Goal: Task Accomplishment & Management: Manage account settings

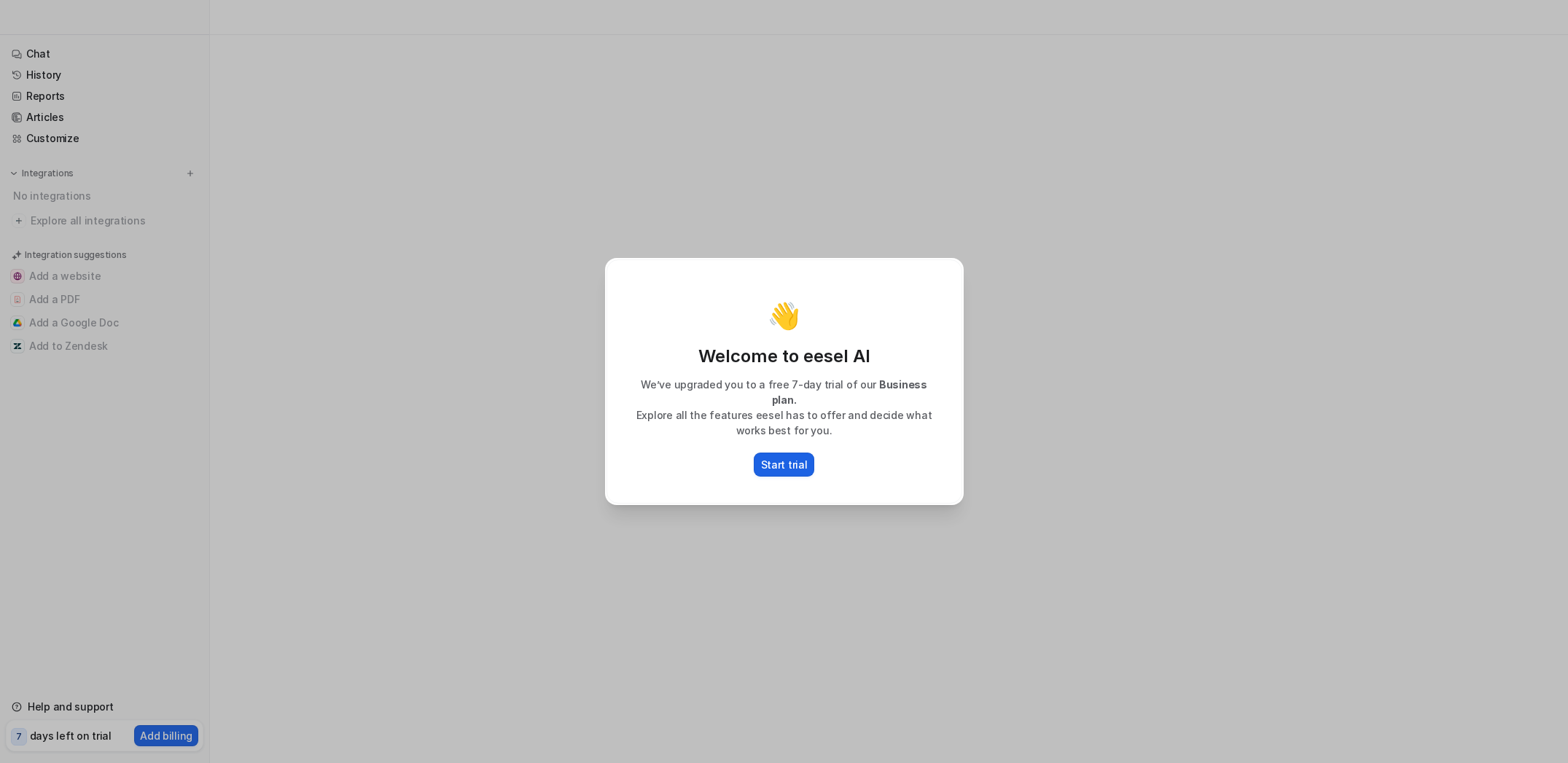
click at [783, 460] on p "Start trial" at bounding box center [784, 465] width 46 height 15
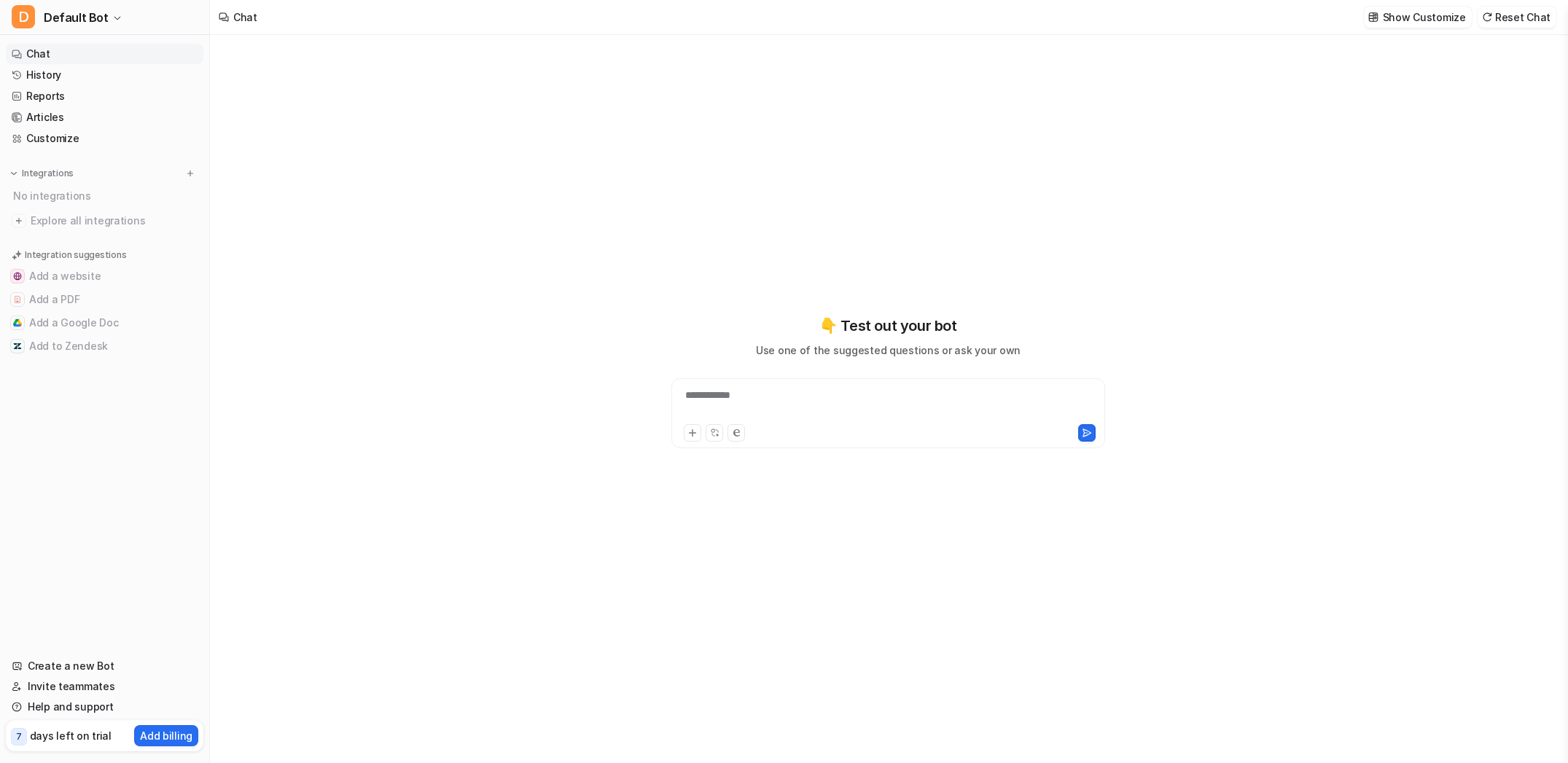
type textarea "**********"
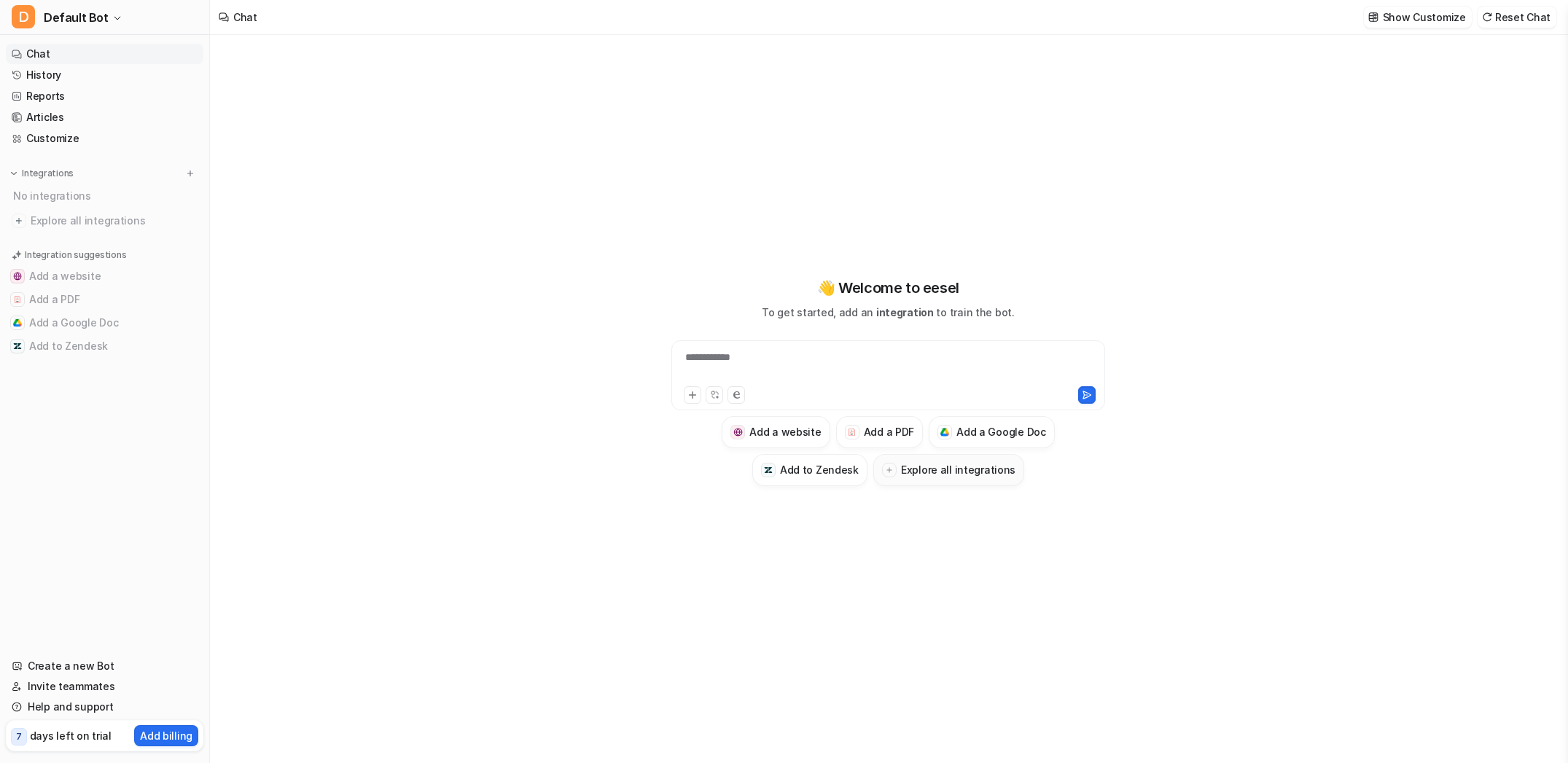
click at [893, 467] on icon at bounding box center [890, 470] width 7 height 7
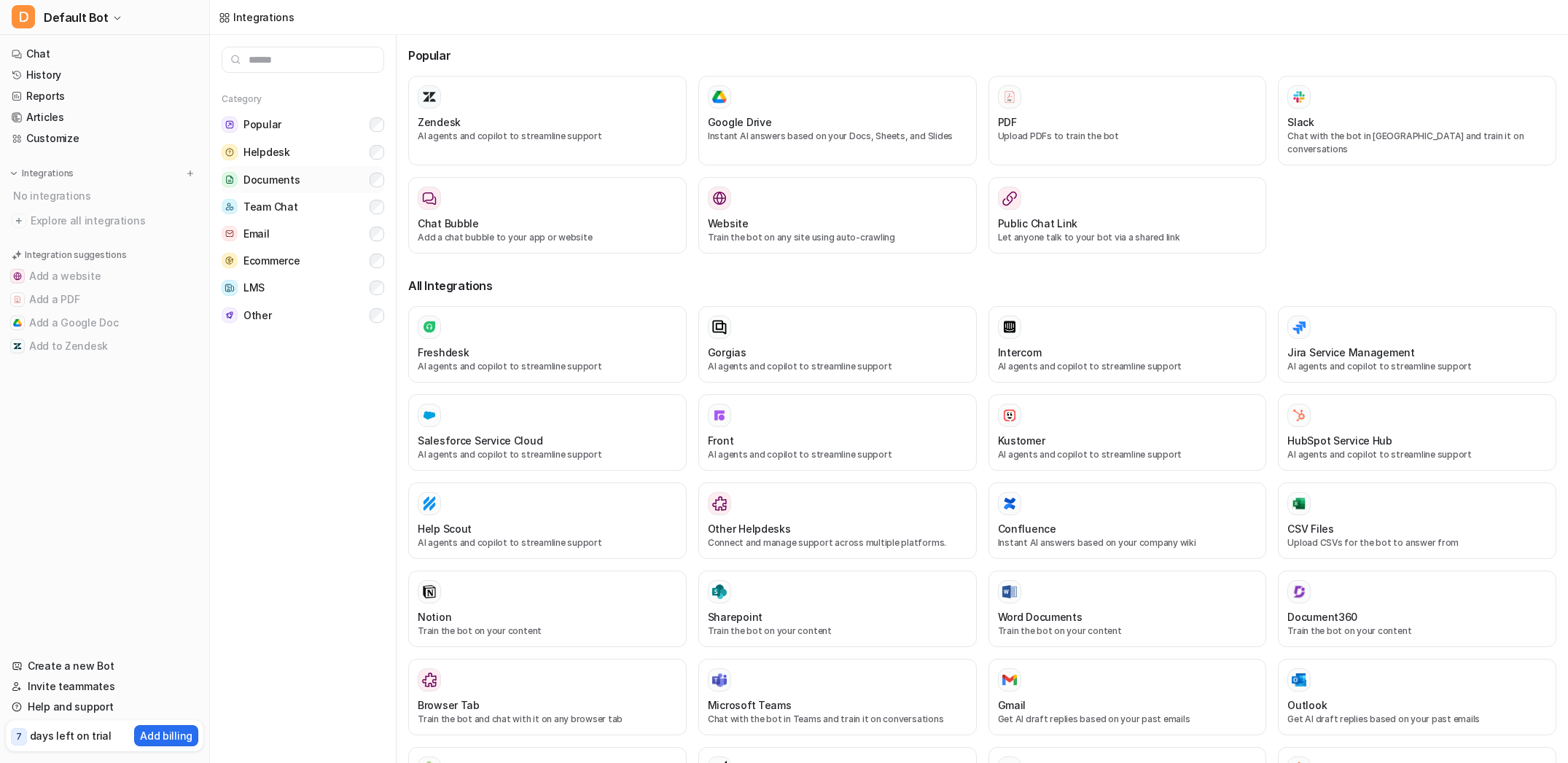
click at [270, 189] on button "Documents" at bounding box center [303, 180] width 163 height 27
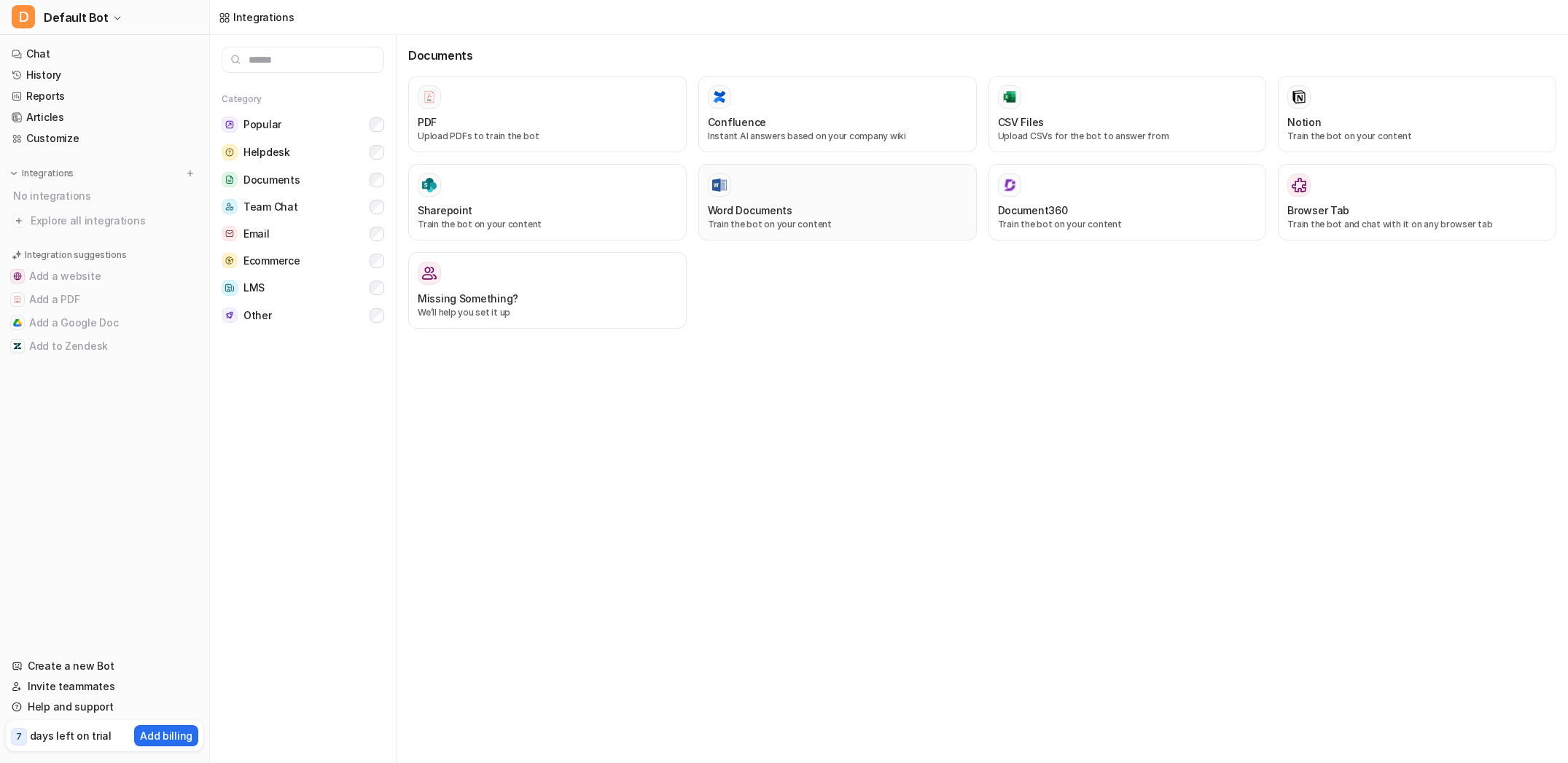
click at [795, 223] on p "Train the bot on your content" at bounding box center [837, 225] width 259 height 13
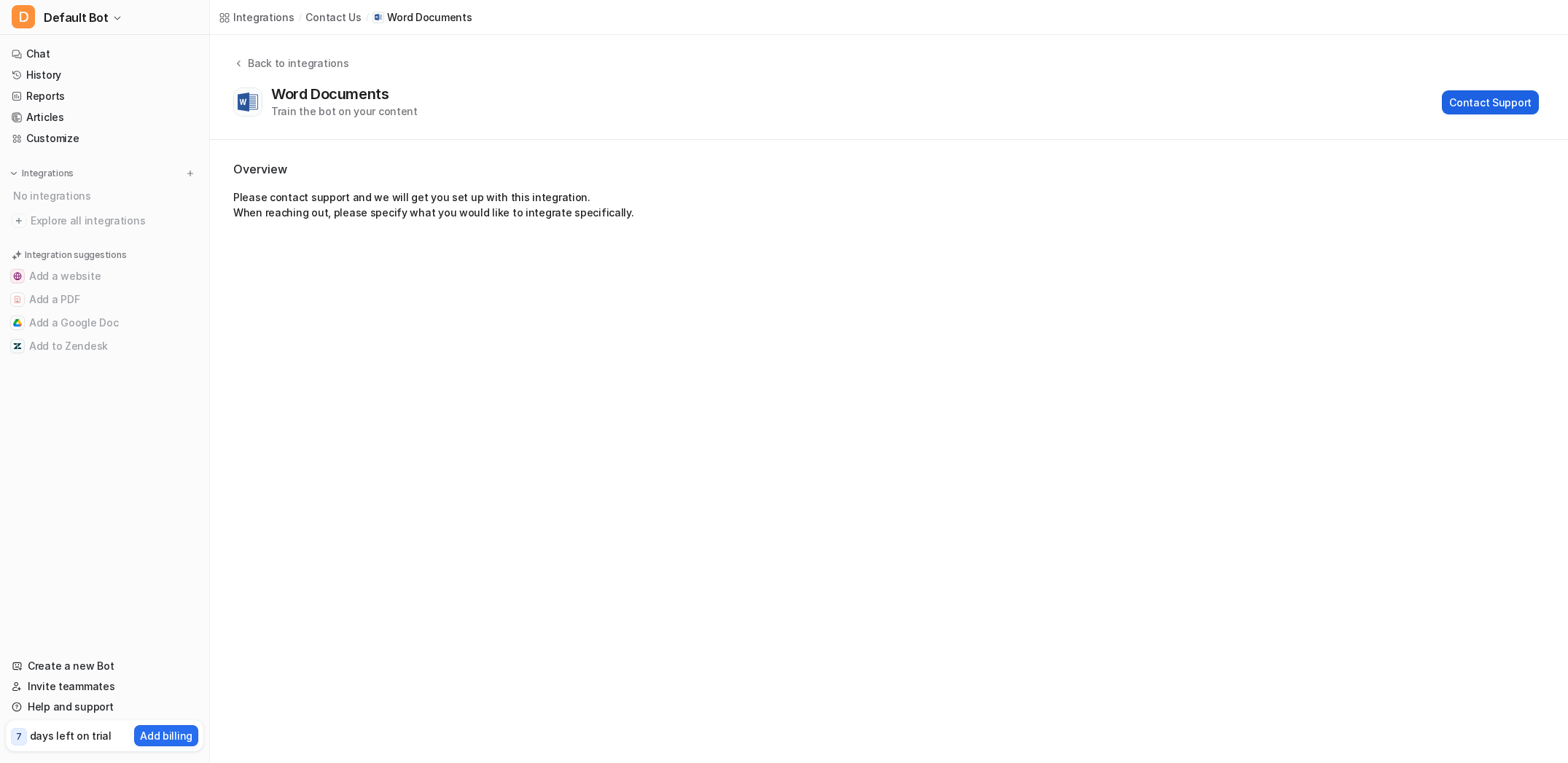
click at [1480, 107] on button "Contact Support" at bounding box center [1491, 102] width 97 height 24
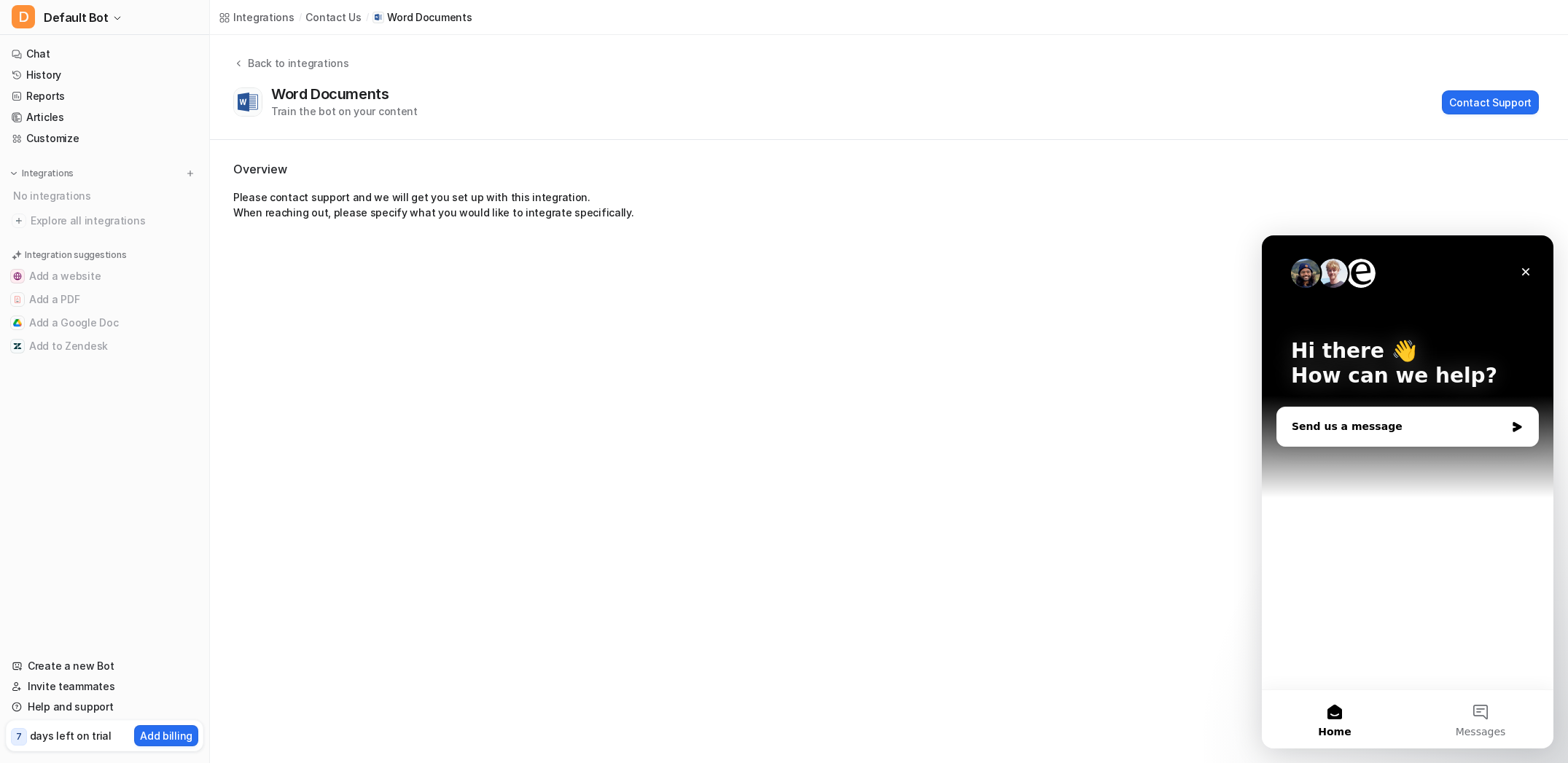
click at [1413, 435] on div "Send us a message" at bounding box center [1407, 426] width 261 height 38
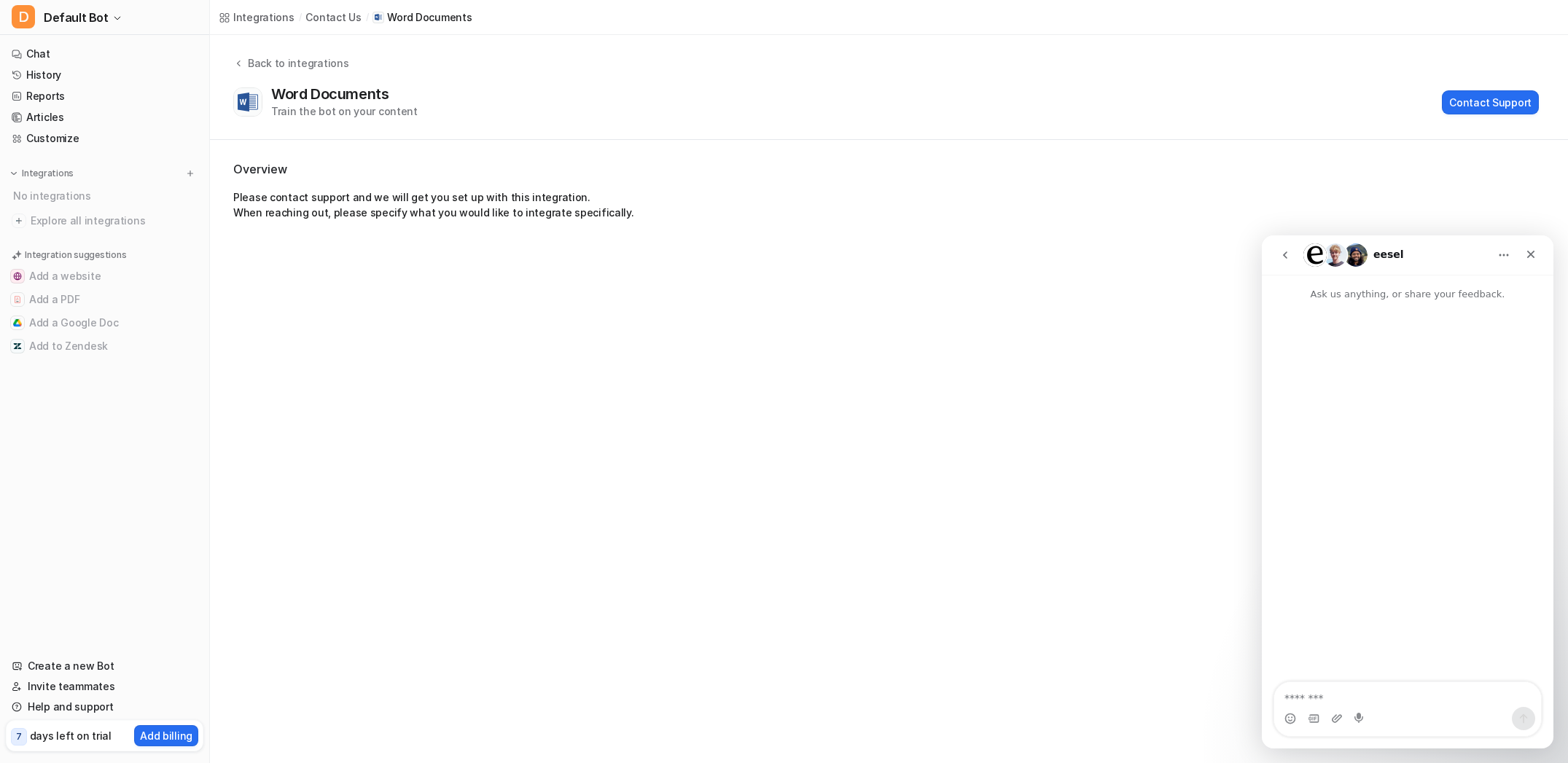
click at [1418, 336] on div "Intercom messenger" at bounding box center [1407, 493] width 292 height 382
click at [1422, 270] on nav "eesel" at bounding box center [1407, 255] width 292 height 39
click at [1511, 253] on button "Home" at bounding box center [1504, 256] width 28 height 28
click at [1533, 258] on icon "Close" at bounding box center [1531, 255] width 12 height 12
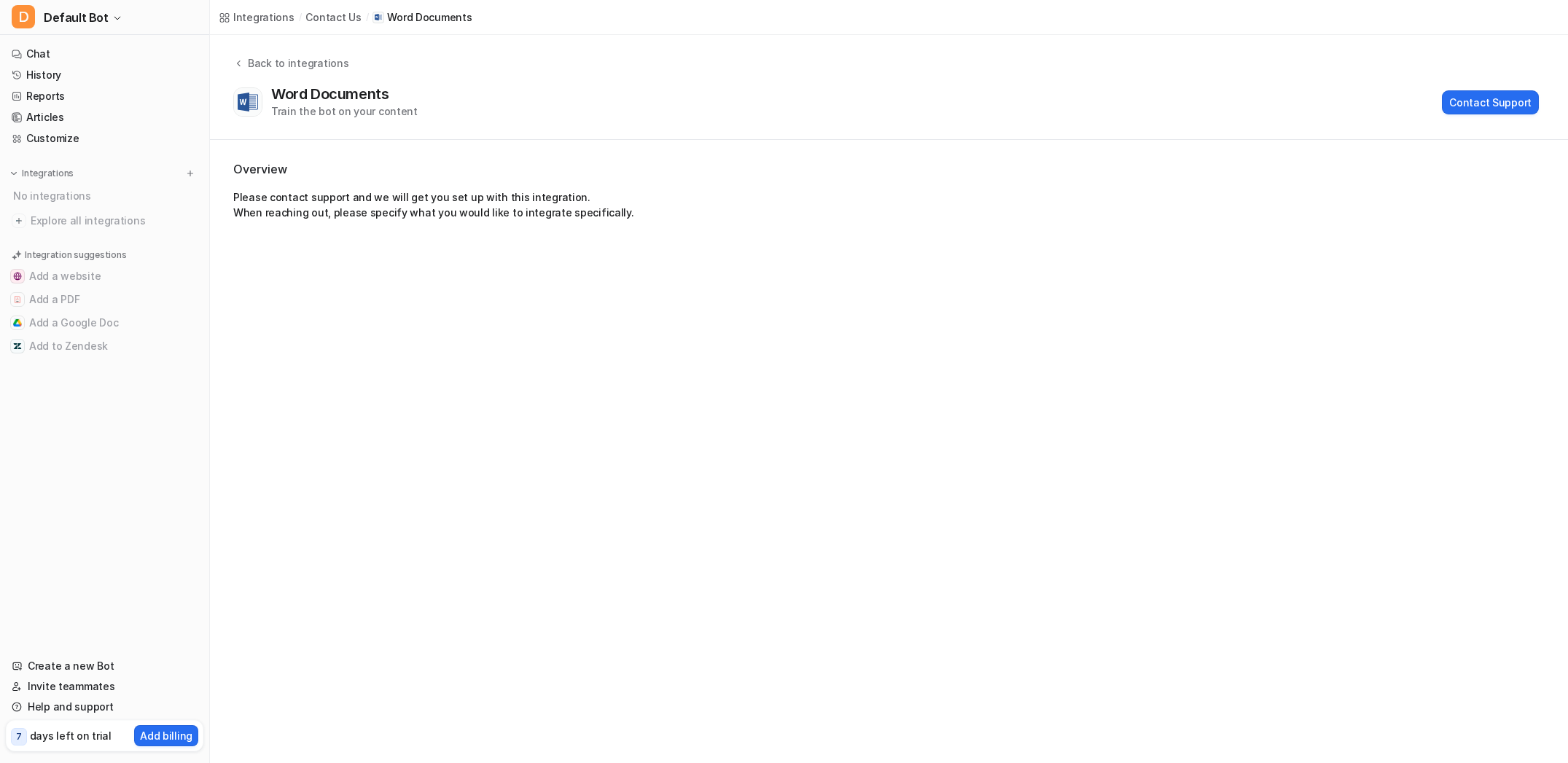
drag, startPoint x: 1389, startPoint y: 254, endPoint x: 1374, endPoint y: 144, distance: 111.0
click at [1389, 254] on div "Integrations / contact us / Word Documents Back to integrations Word Documents …" at bounding box center [784, 382] width 1568 height 763
click at [55, 743] on p "days left on trial" at bounding box center [71, 736] width 82 height 15
click at [18, 734] on p "7" at bounding box center [19, 737] width 6 height 13
click at [60, 737] on p "days left on trial" at bounding box center [71, 736] width 82 height 15
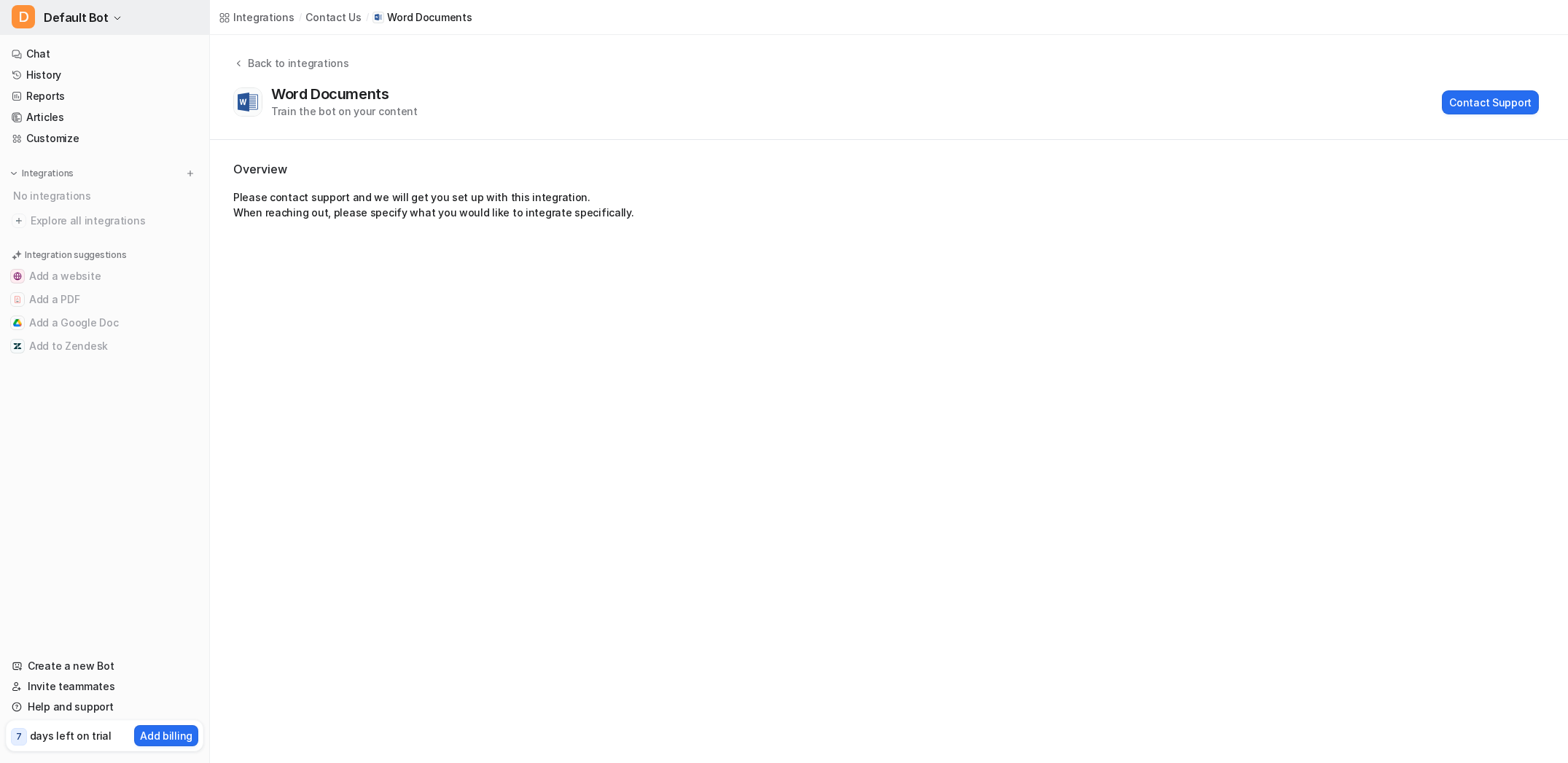
click at [102, 18] on span "Default Bot" at bounding box center [76, 18] width 65 height 21
click at [57, 117] on link "Settings" at bounding box center [116, 110] width 201 height 24
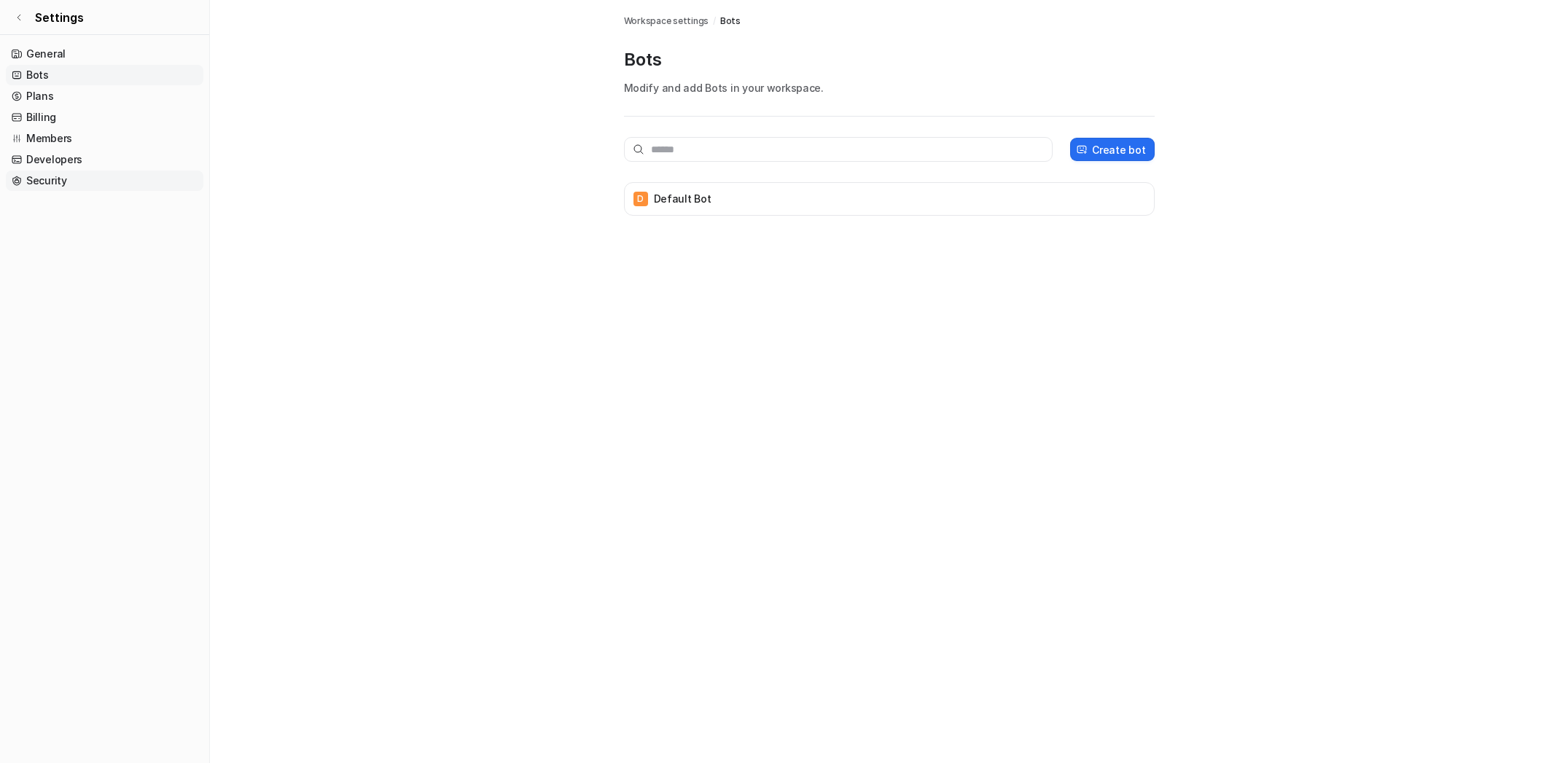
click at [57, 189] on link "Security" at bounding box center [105, 181] width 197 height 21
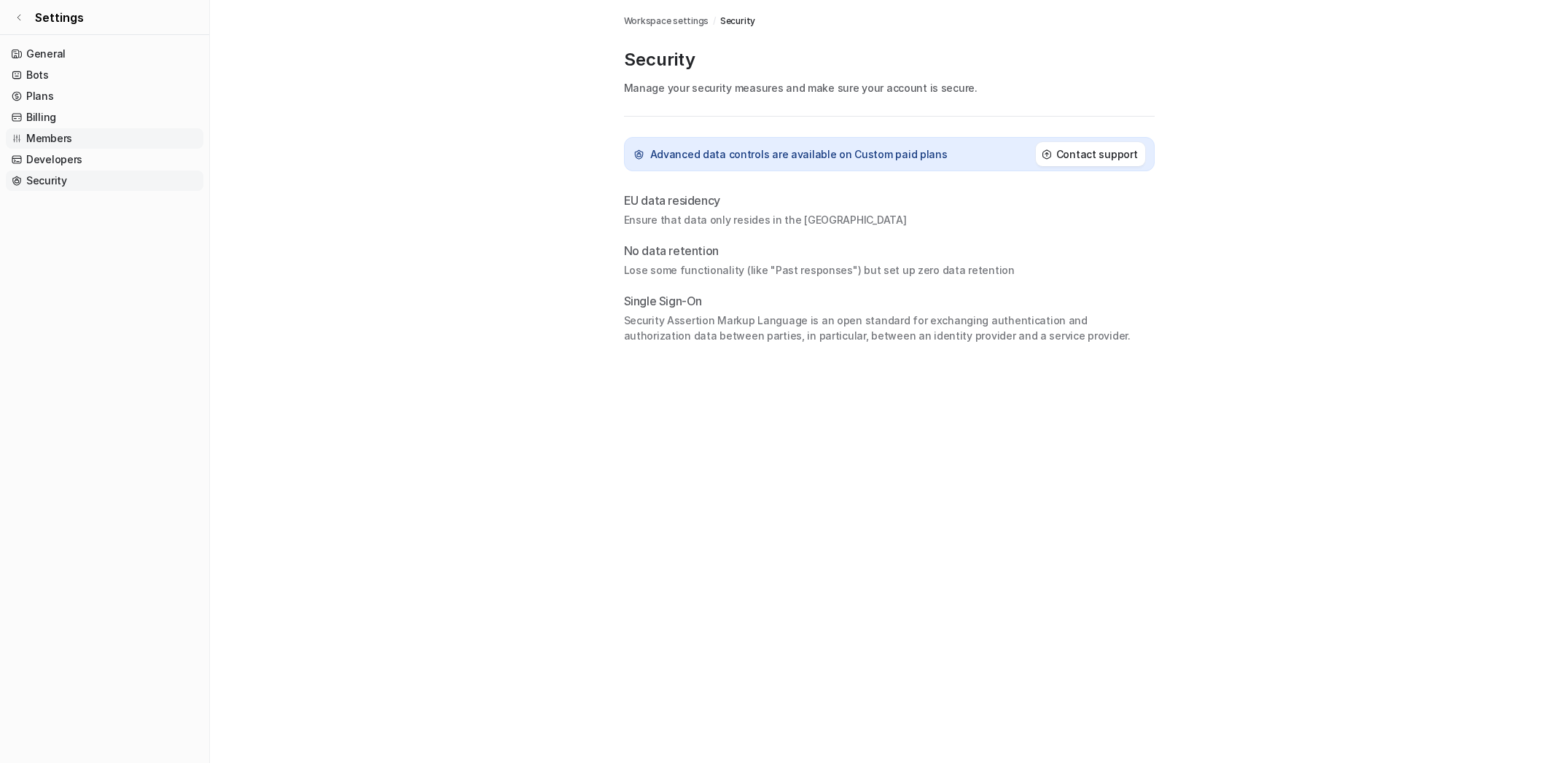
click at [50, 137] on link "Members" at bounding box center [105, 138] width 197 height 21
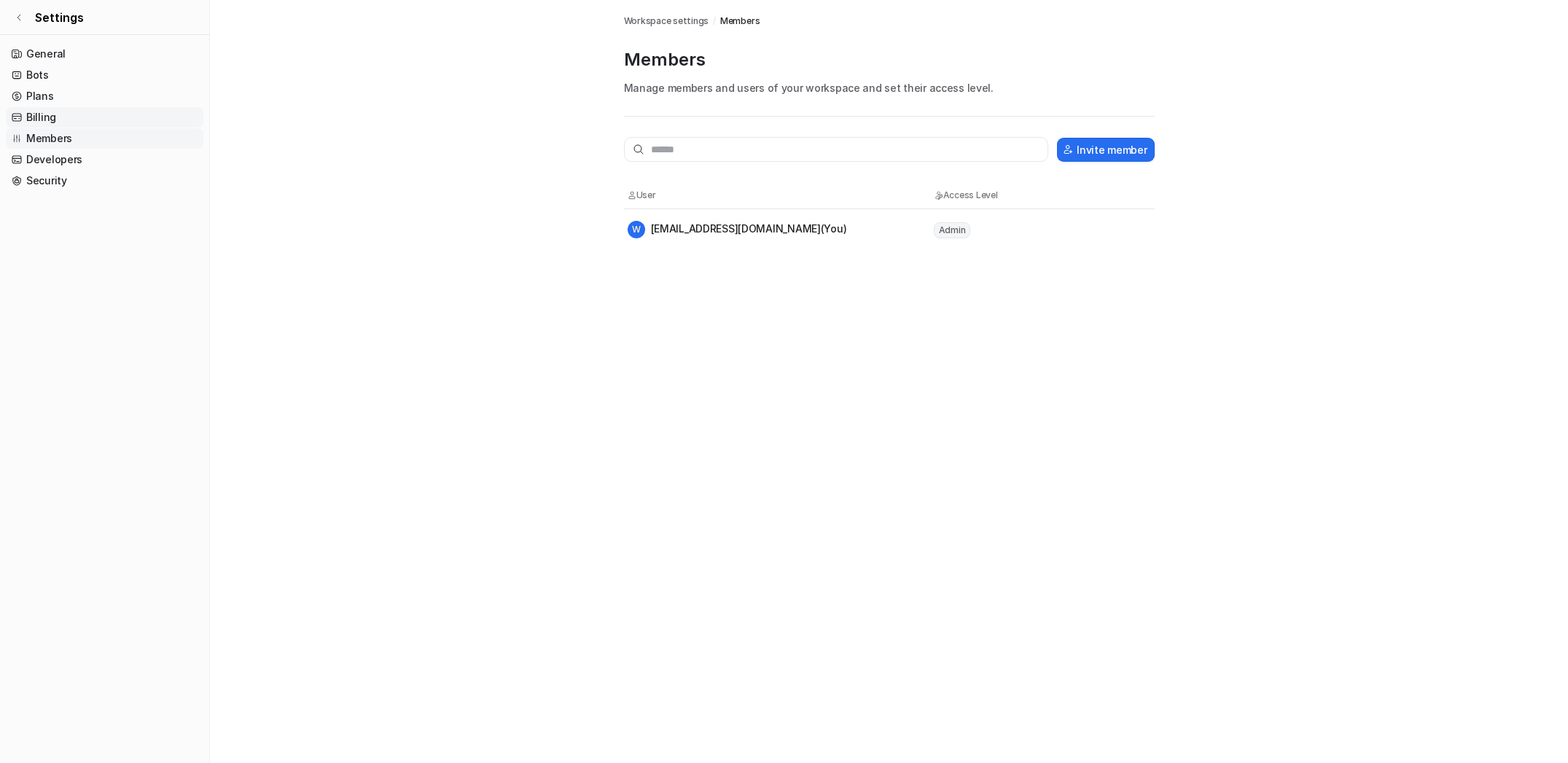
click at [41, 110] on link "Billing" at bounding box center [105, 118] width 197 height 21
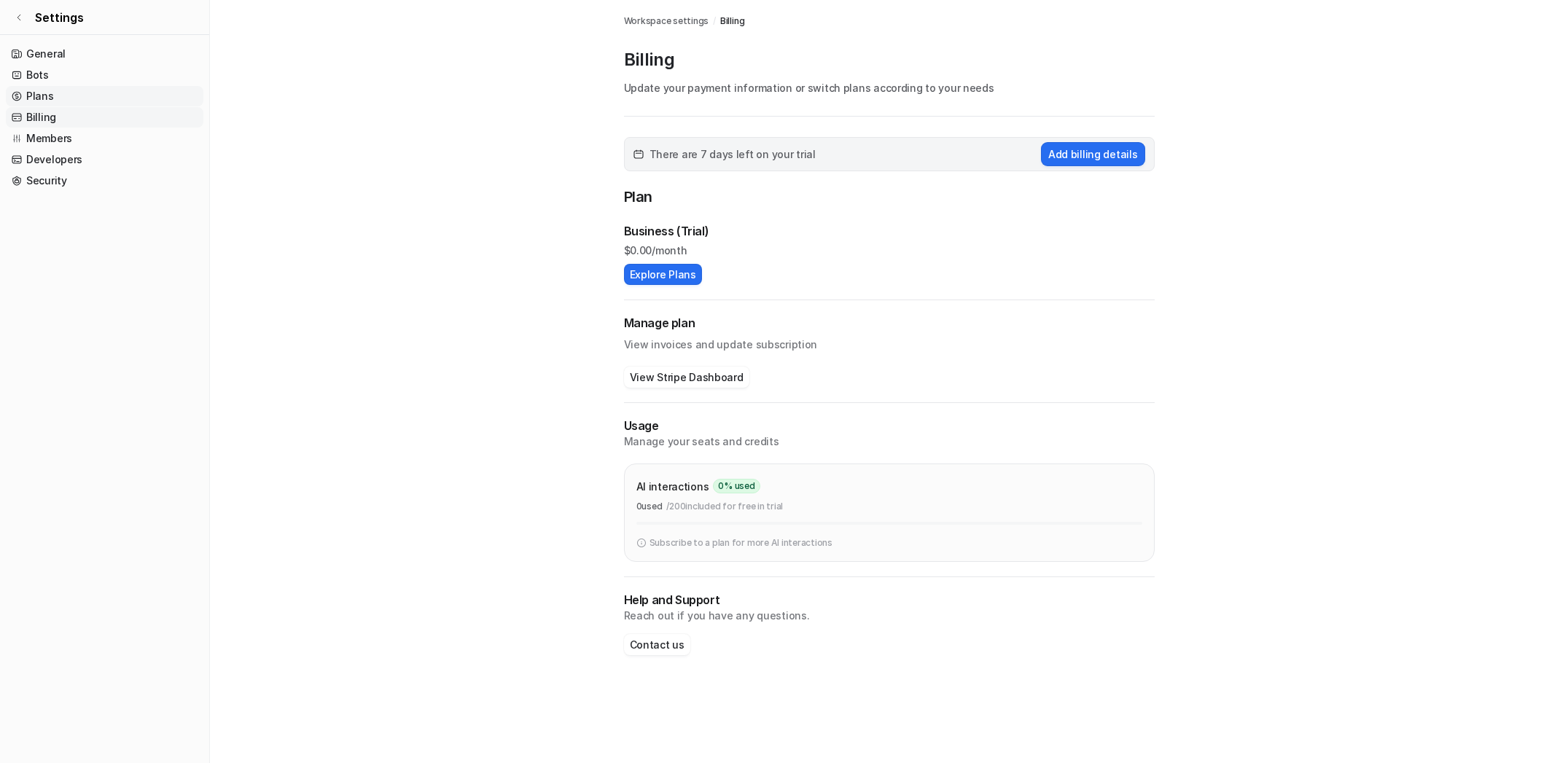
click at [33, 95] on link "Plans" at bounding box center [105, 96] width 197 height 21
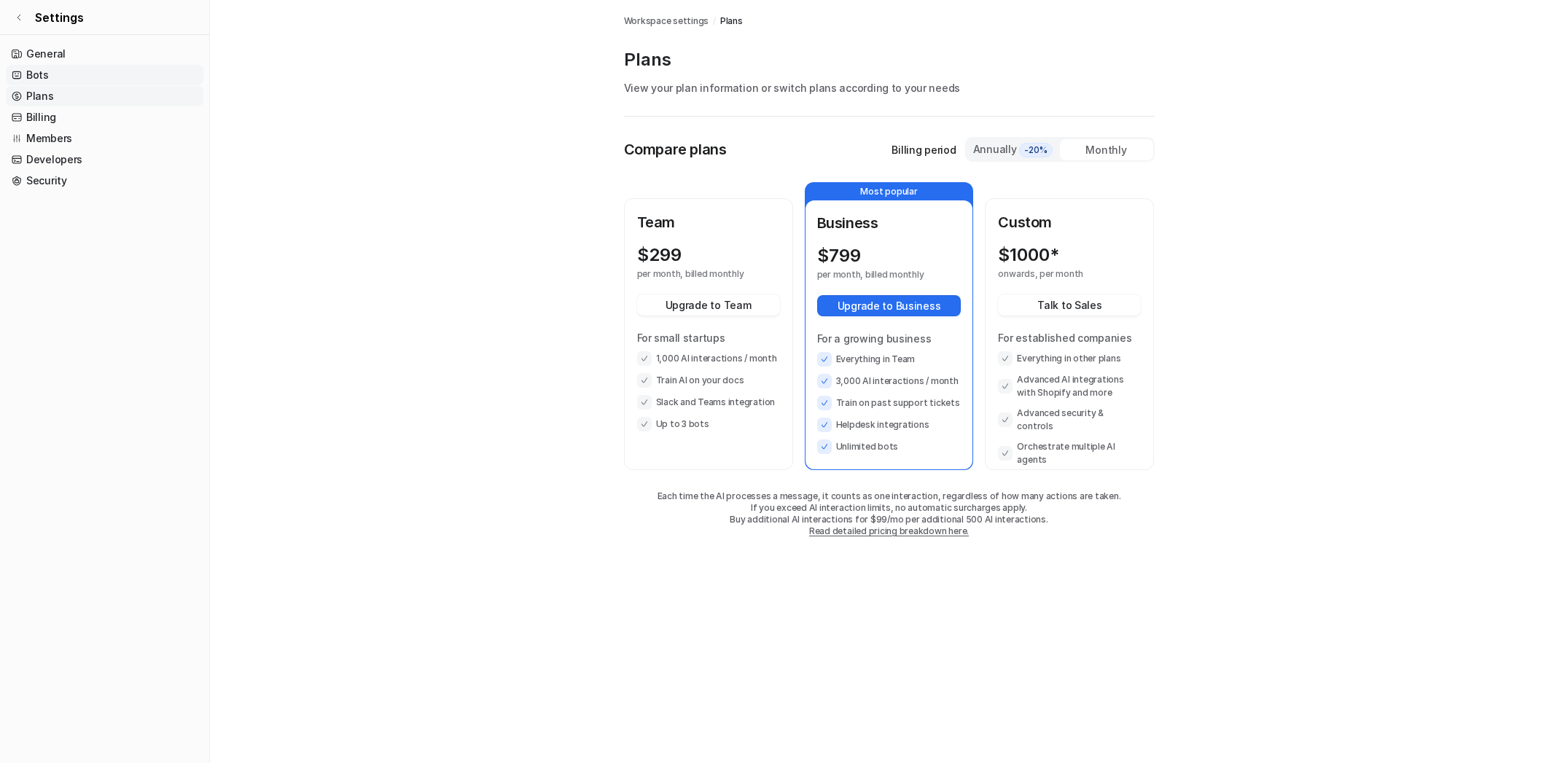
click at [32, 71] on link "Bots" at bounding box center [105, 75] width 197 height 21
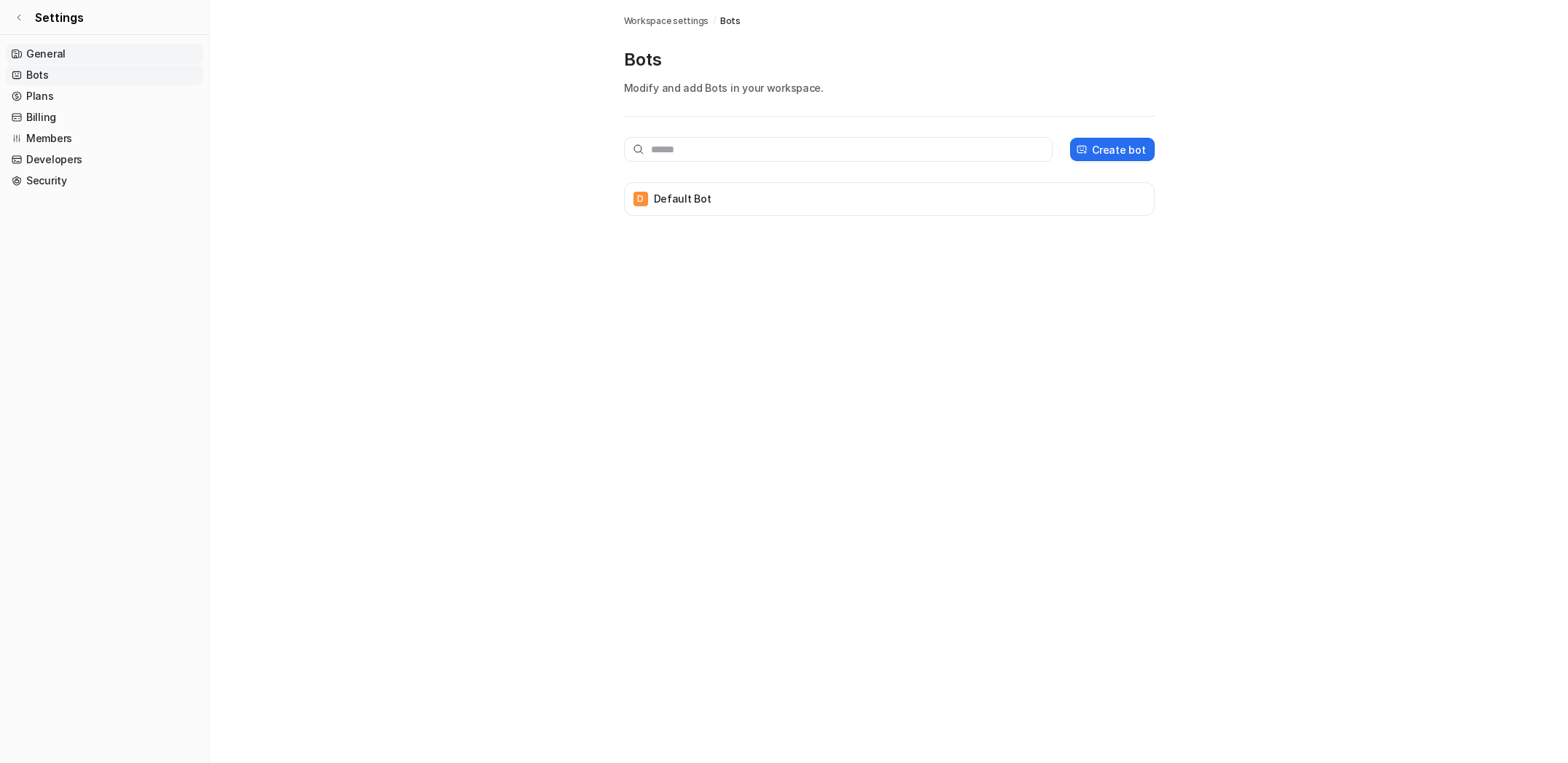
click at [43, 50] on link "General" at bounding box center [105, 54] width 197 height 21
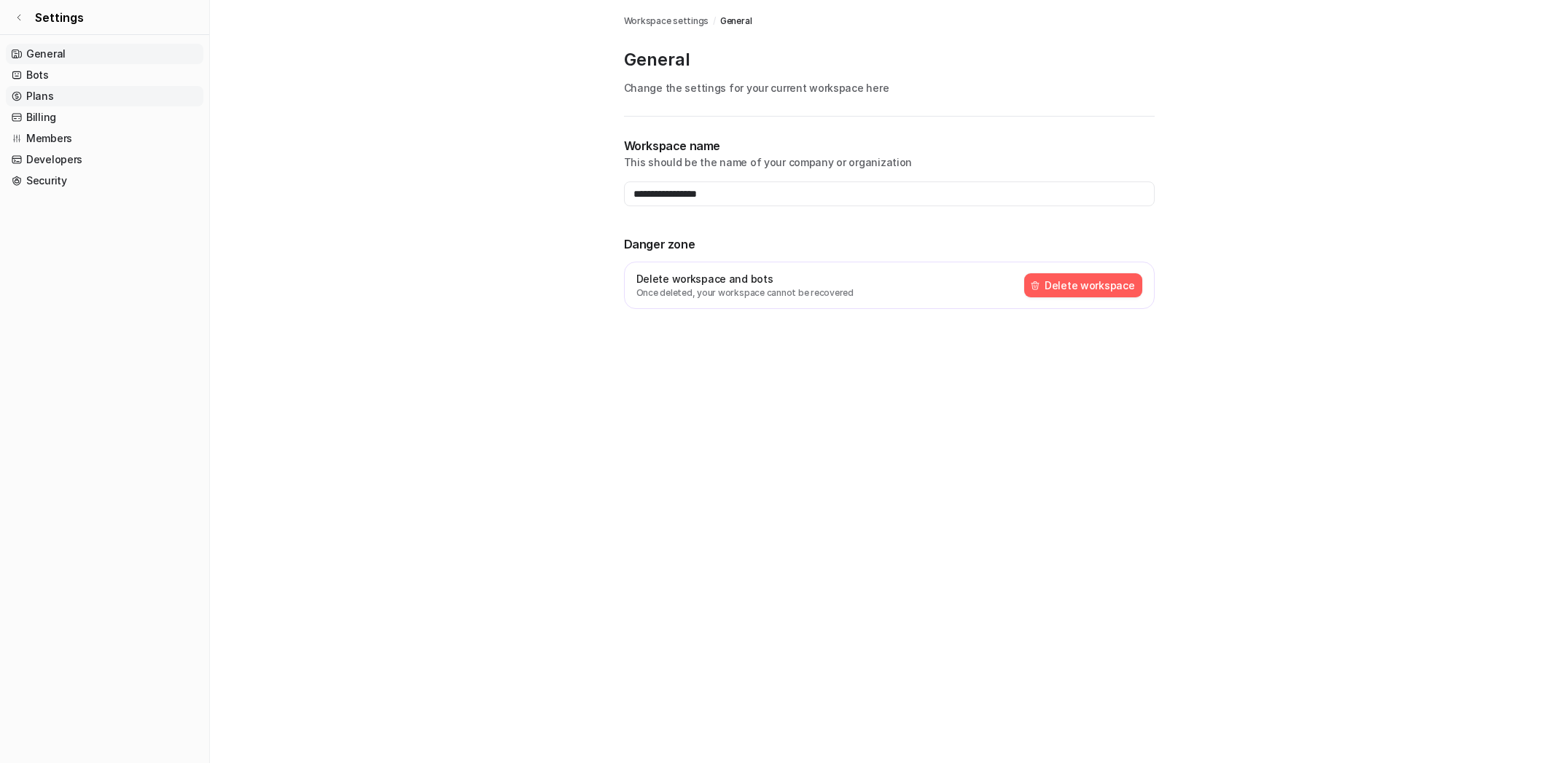
click at [45, 90] on link "Plans" at bounding box center [105, 96] width 197 height 21
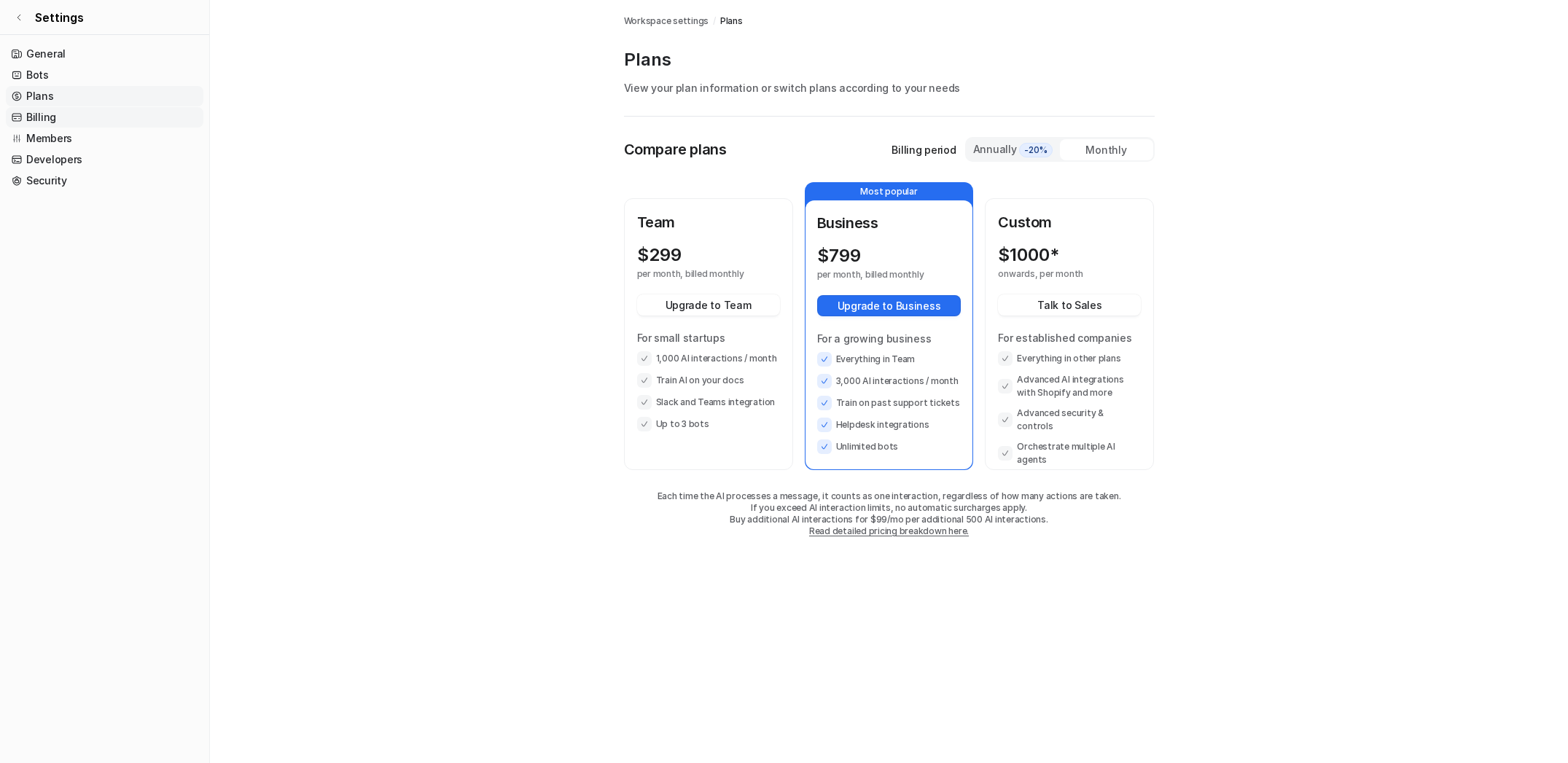
click at [48, 108] on link "Billing" at bounding box center [105, 118] width 197 height 21
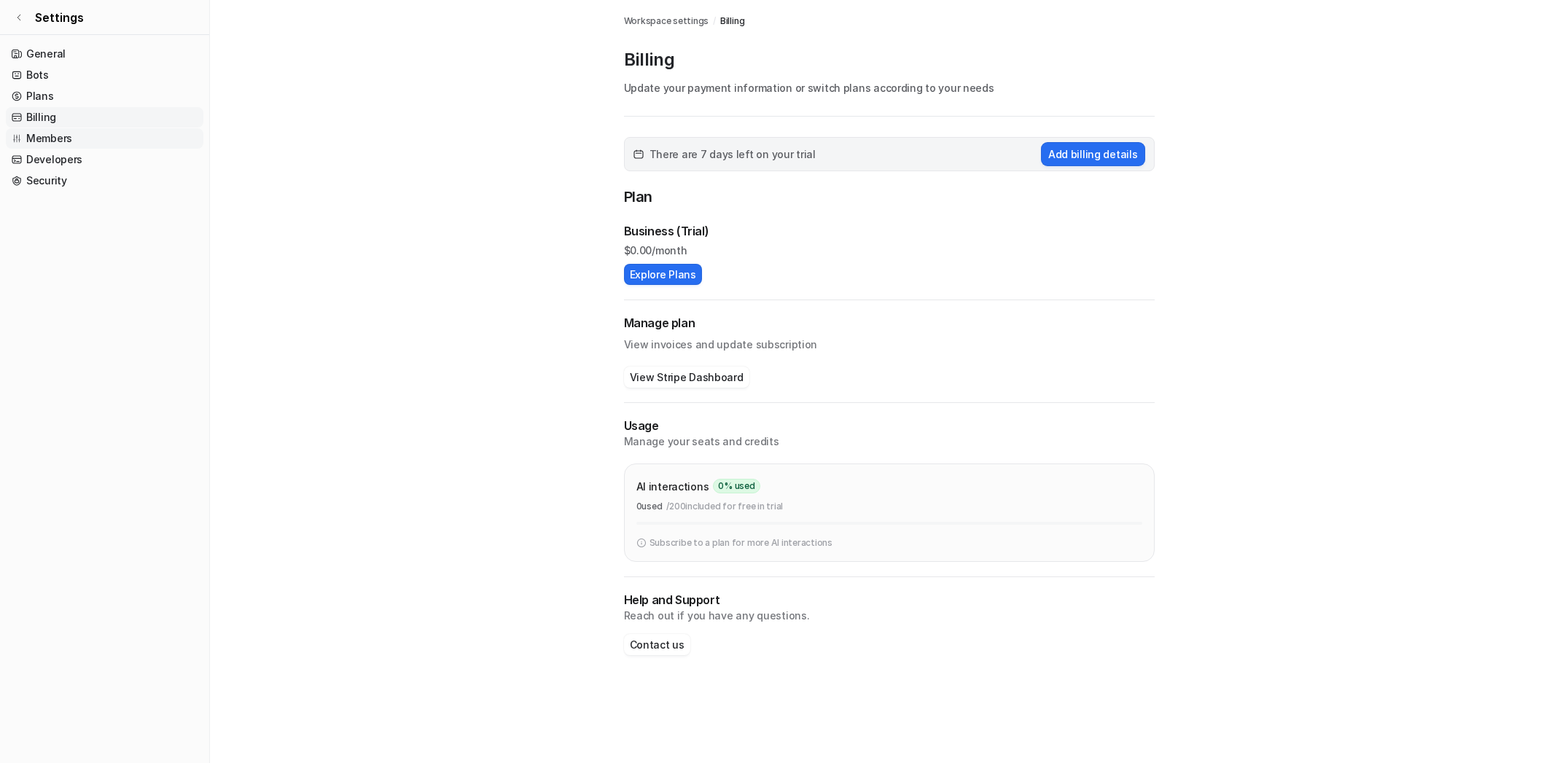
click at [52, 138] on link "Members" at bounding box center [105, 138] width 197 height 21
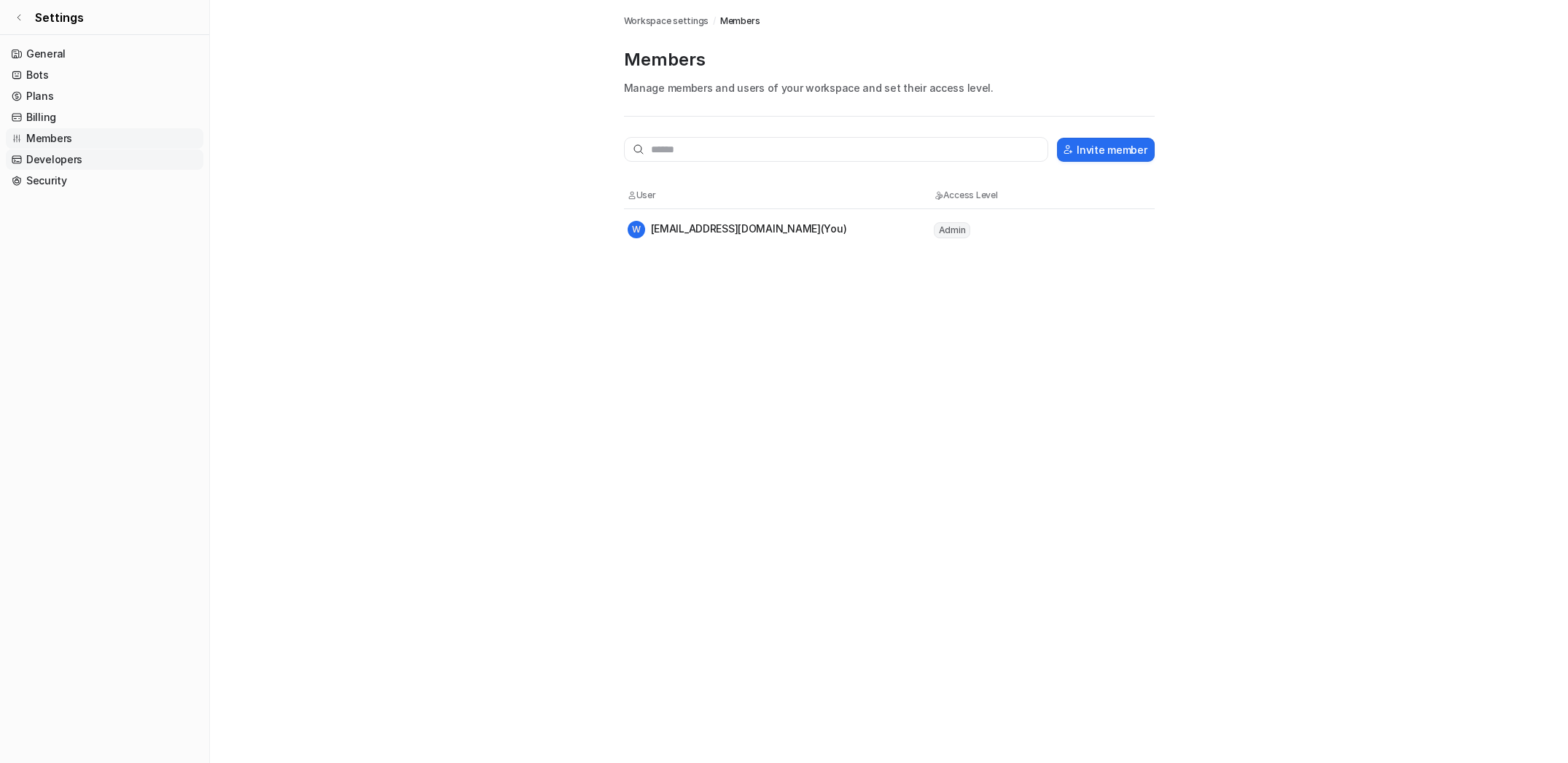
click at [52, 164] on link "Developers" at bounding box center [105, 160] width 197 height 21
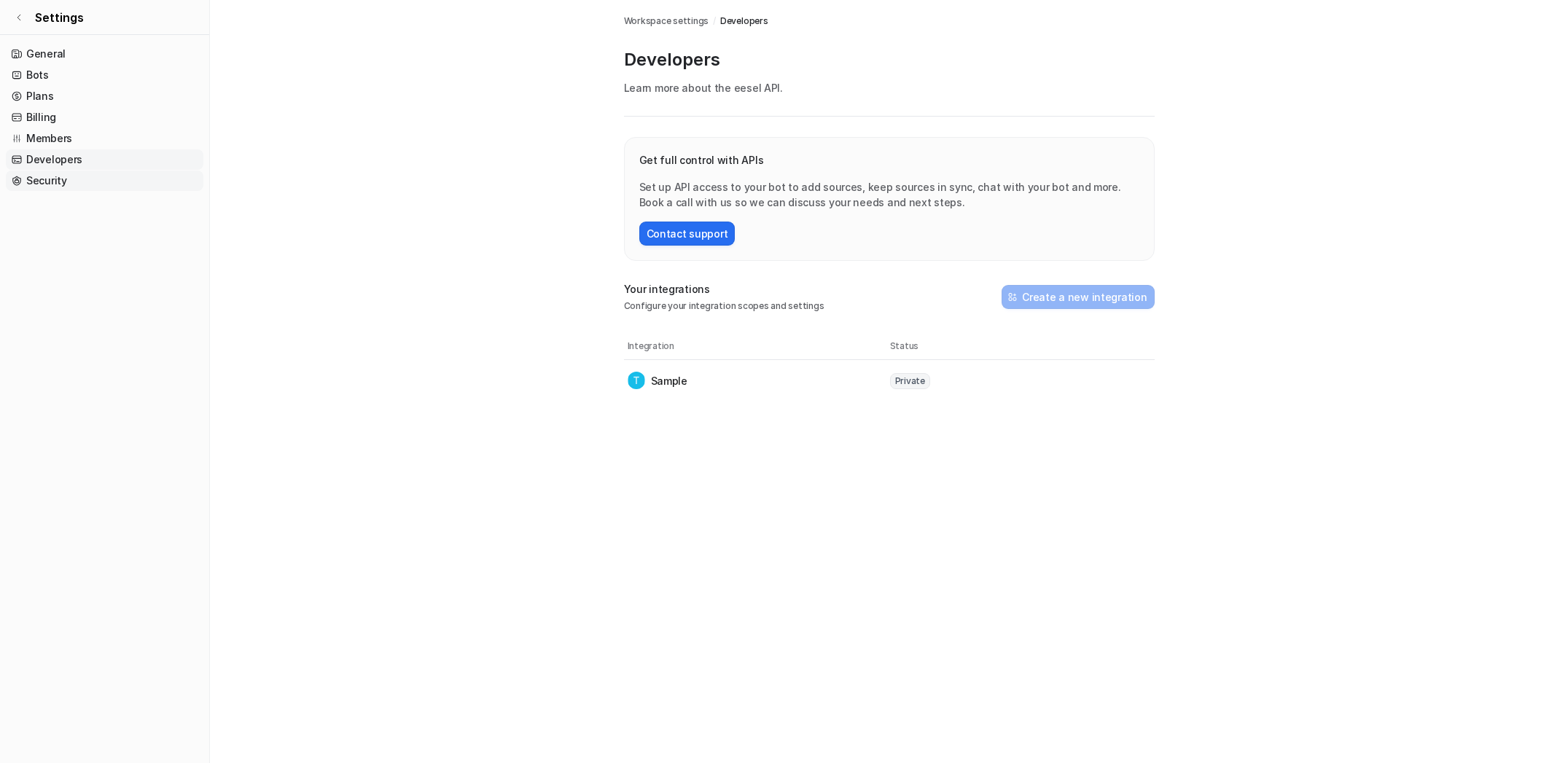
click at [44, 183] on link "Security" at bounding box center [105, 181] width 197 height 21
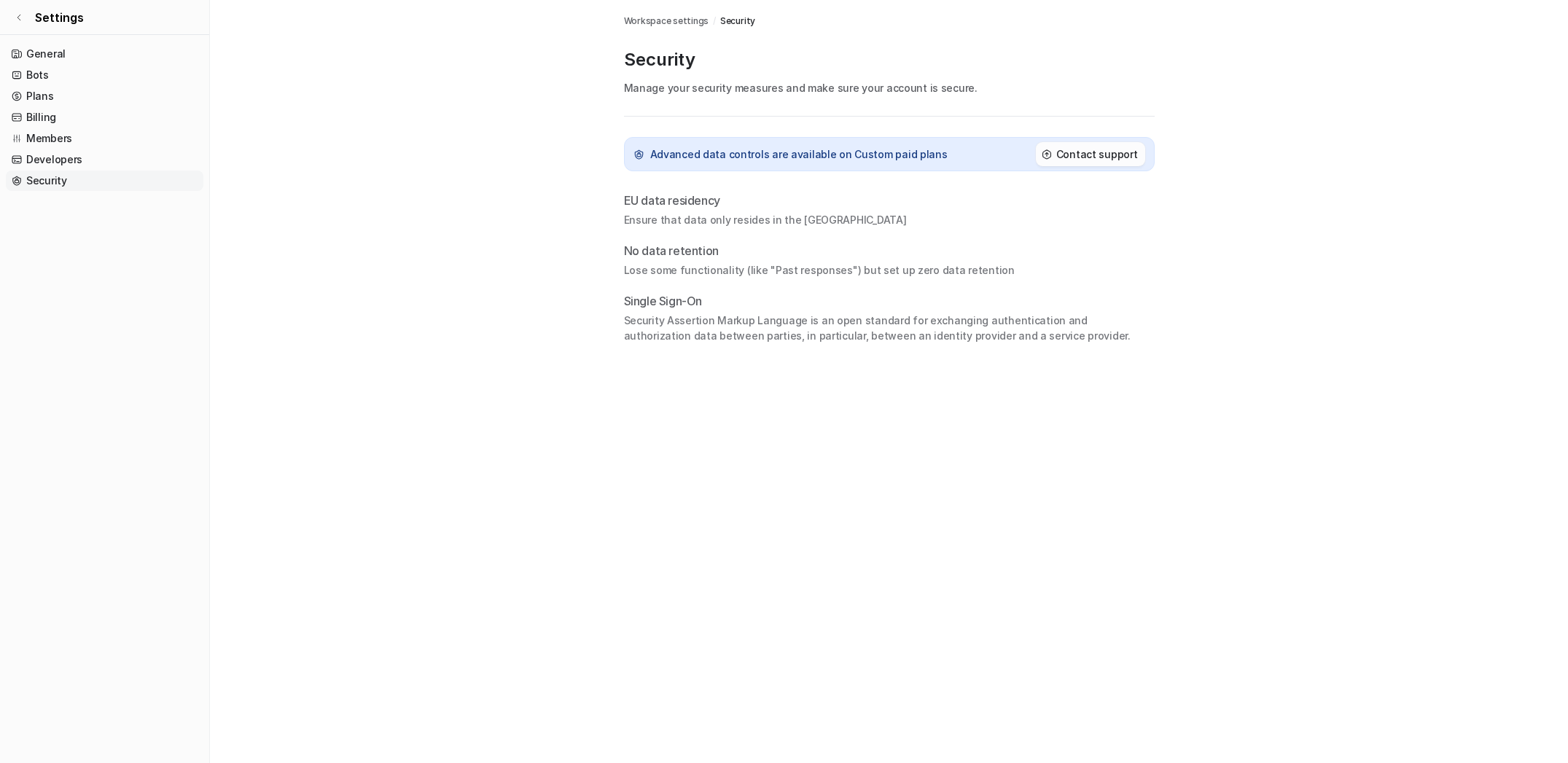
click at [1080, 162] on button "Contact support" at bounding box center [1091, 154] width 109 height 24
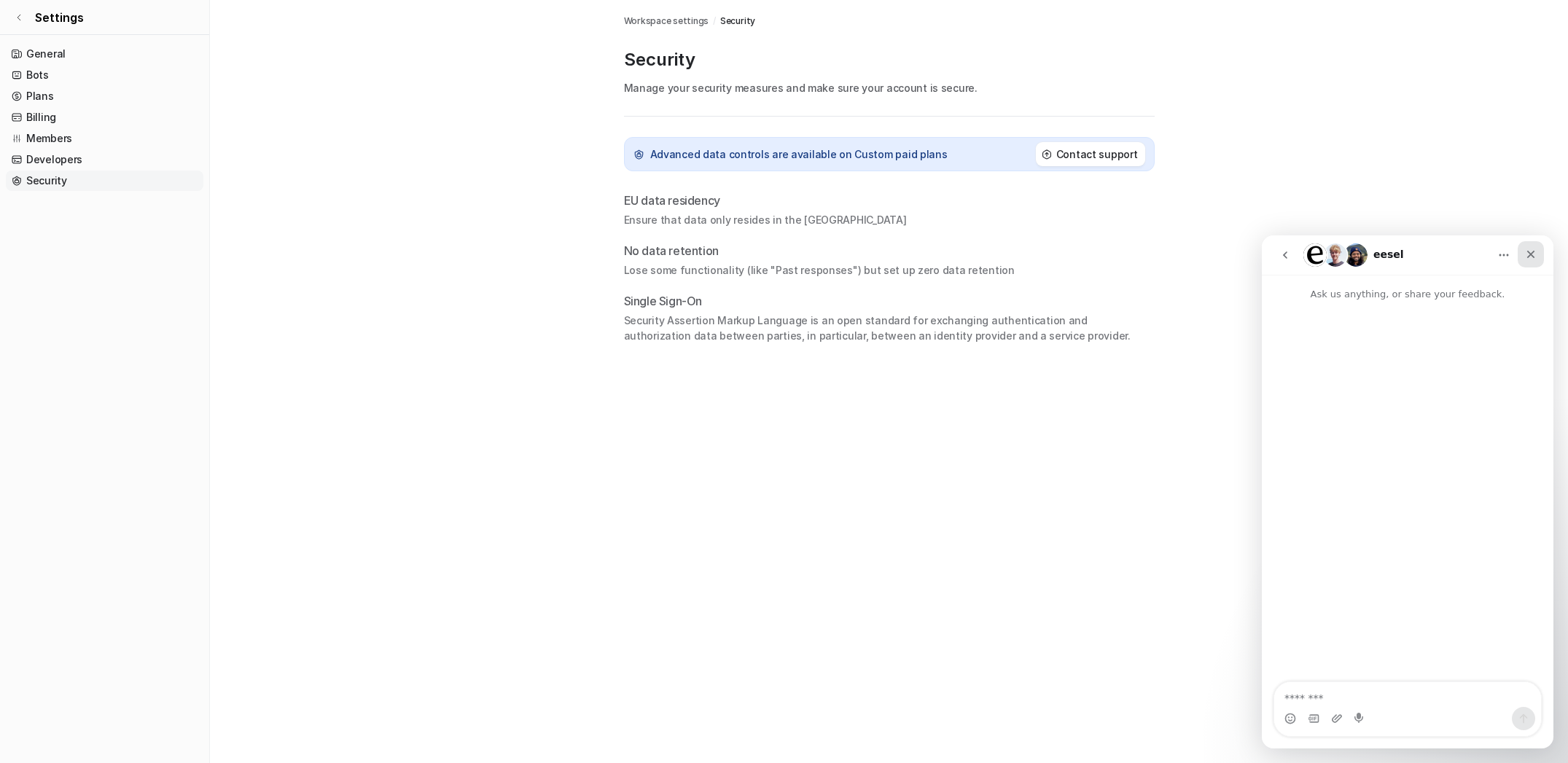
click at [1535, 250] on icon "Close" at bounding box center [1531, 255] width 12 height 12
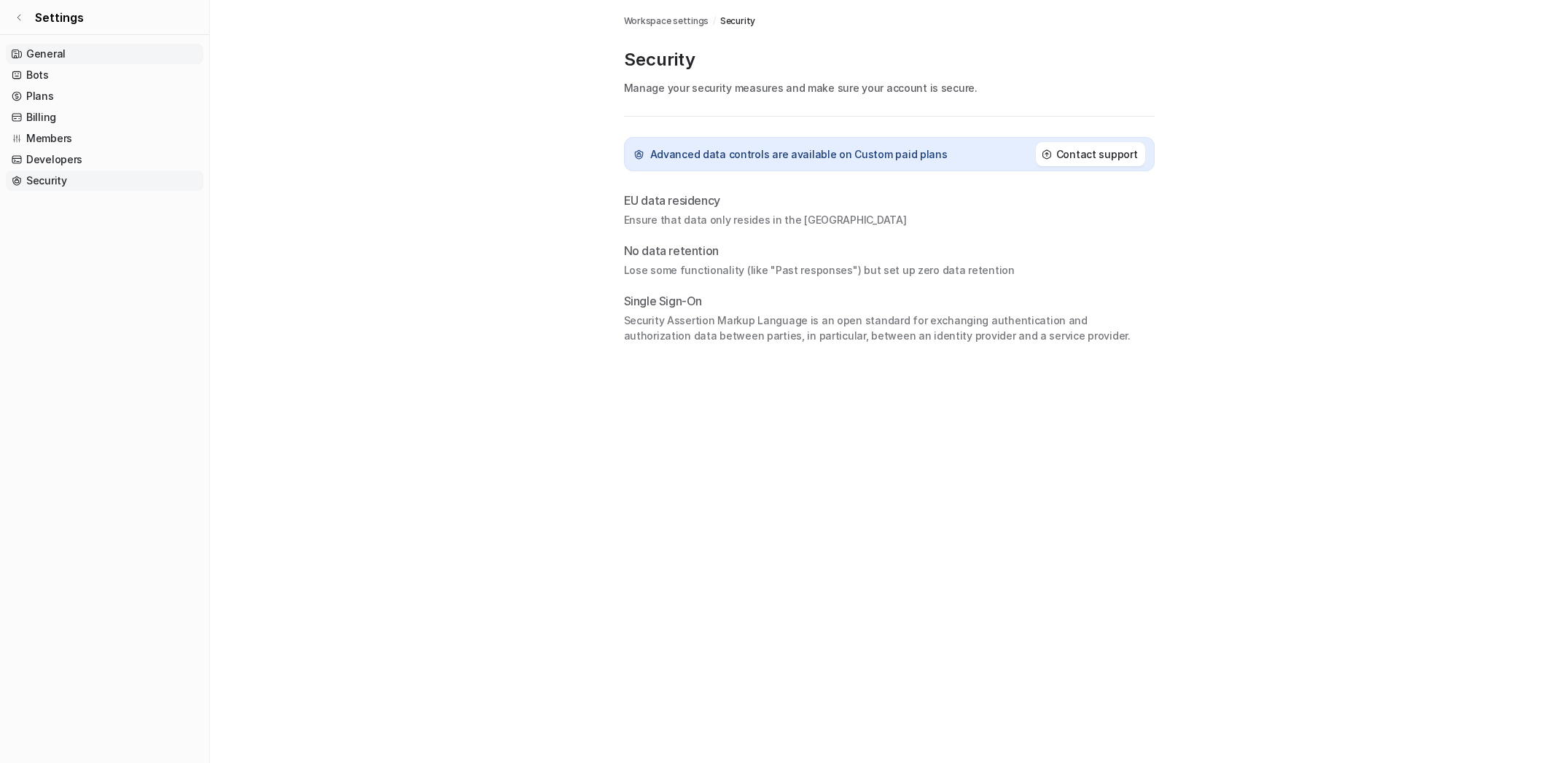
click at [43, 56] on link "General" at bounding box center [105, 54] width 197 height 21
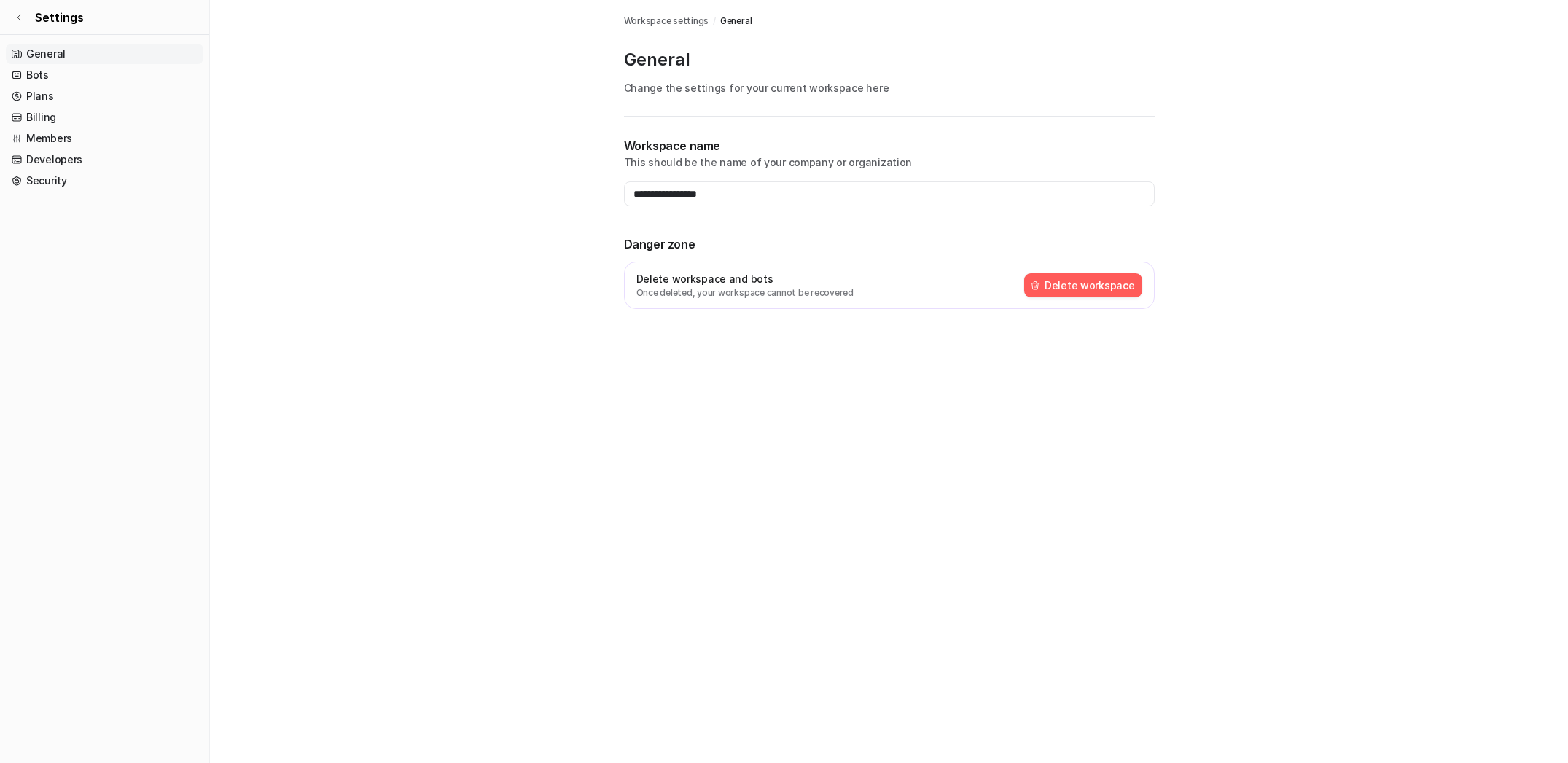
click at [1112, 289] on button "Delete workspace" at bounding box center [1083, 285] width 118 height 24
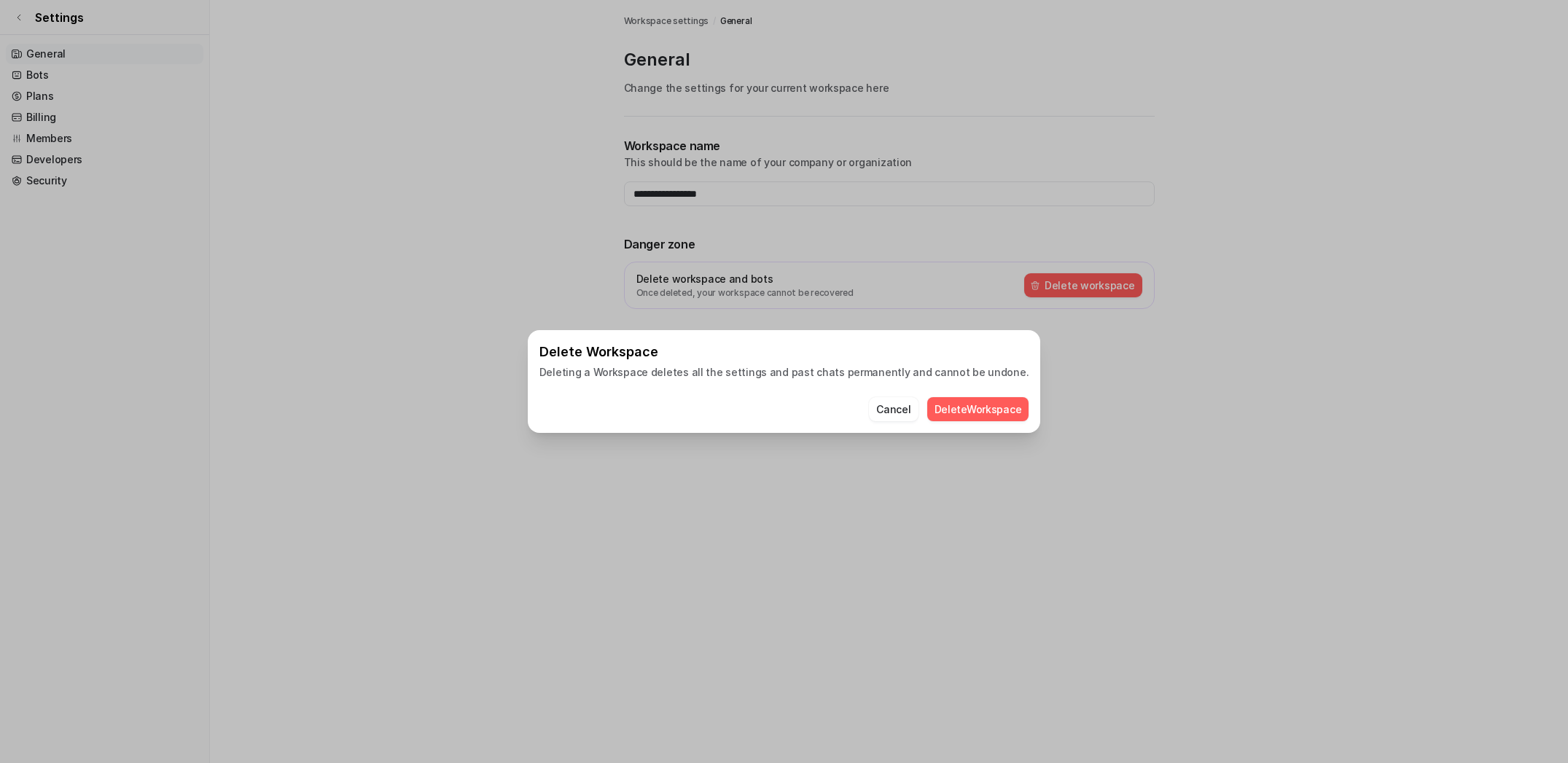
click at [972, 405] on button "Delete Workspace" at bounding box center [978, 409] width 102 height 24
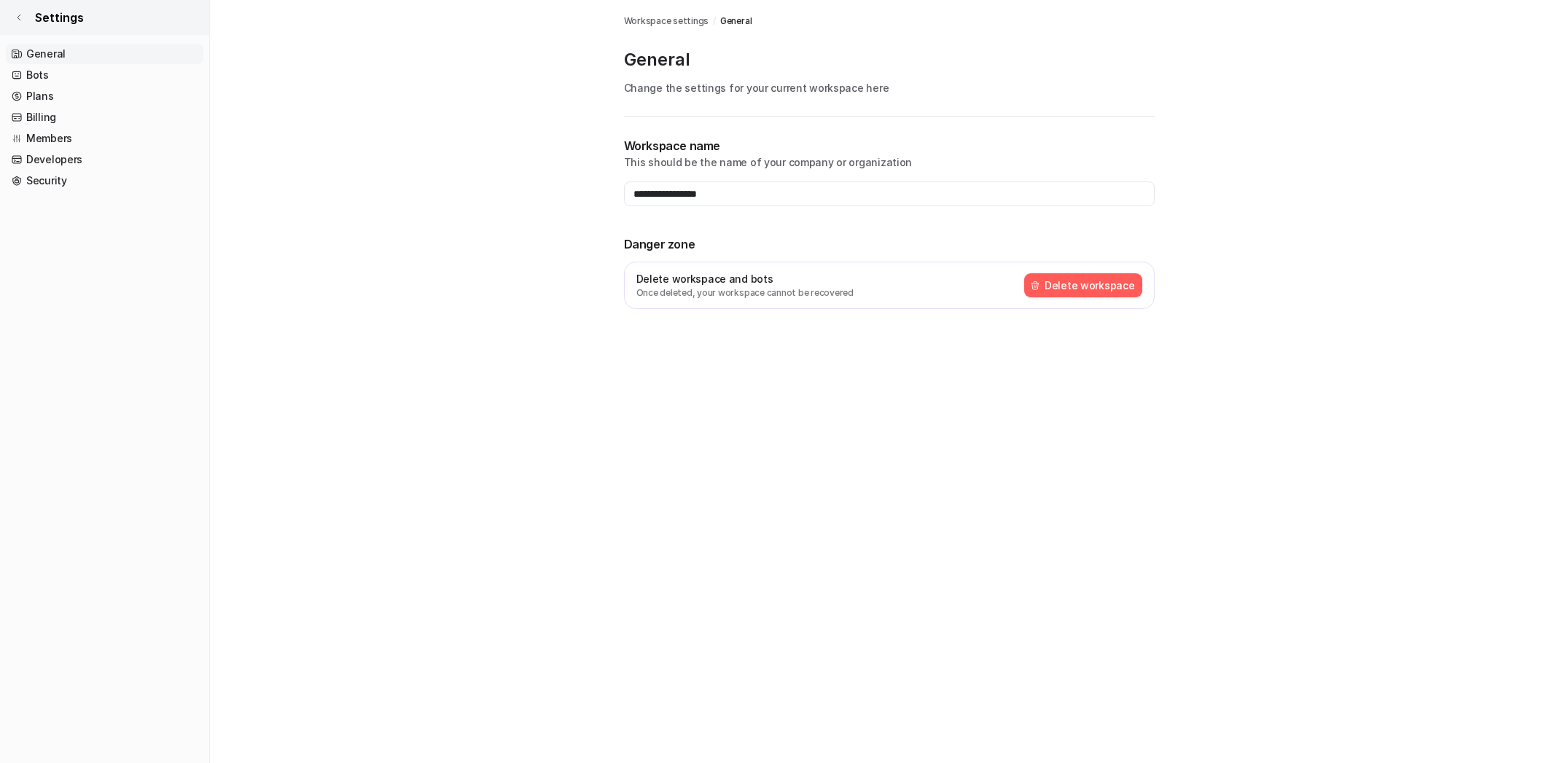
click at [67, 24] on span "Settings" at bounding box center [60, 18] width 49 height 18
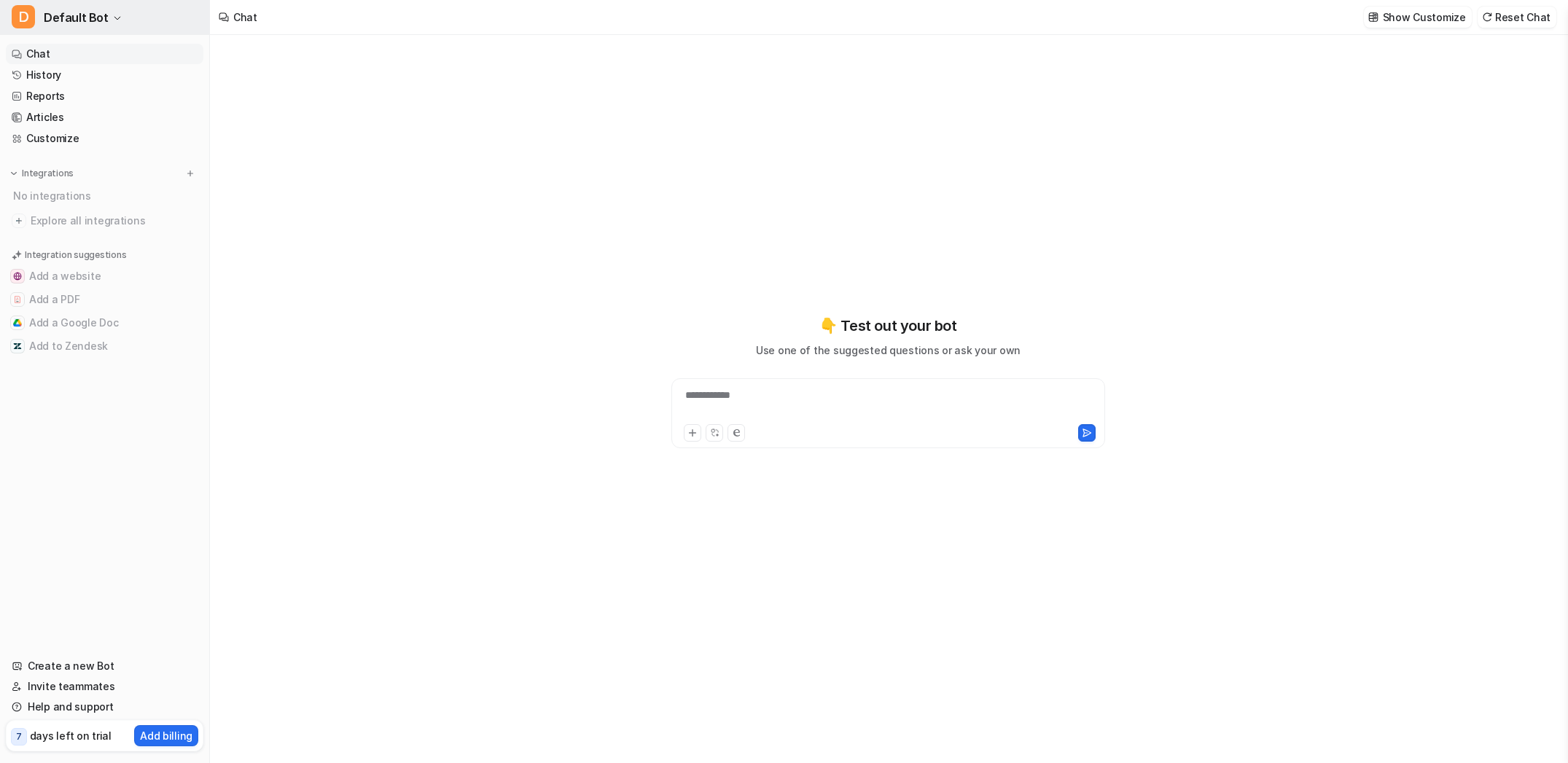
click at [106, 14] on button "D Default Bot" at bounding box center [105, 18] width 209 height 35
click at [50, 112] on link "Settings" at bounding box center [116, 110] width 201 height 24
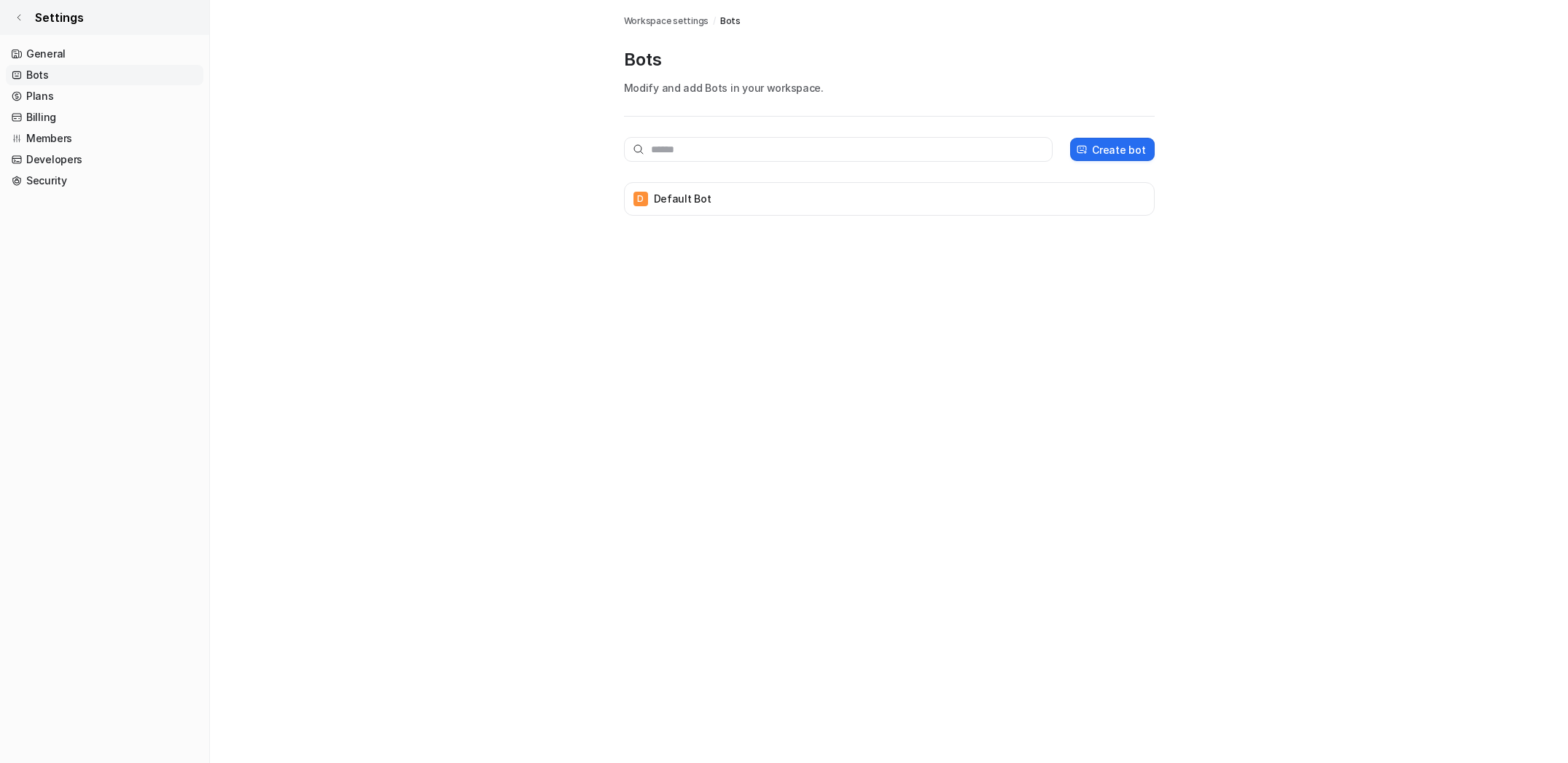
click at [24, 15] on link "Settings" at bounding box center [105, 18] width 209 height 35
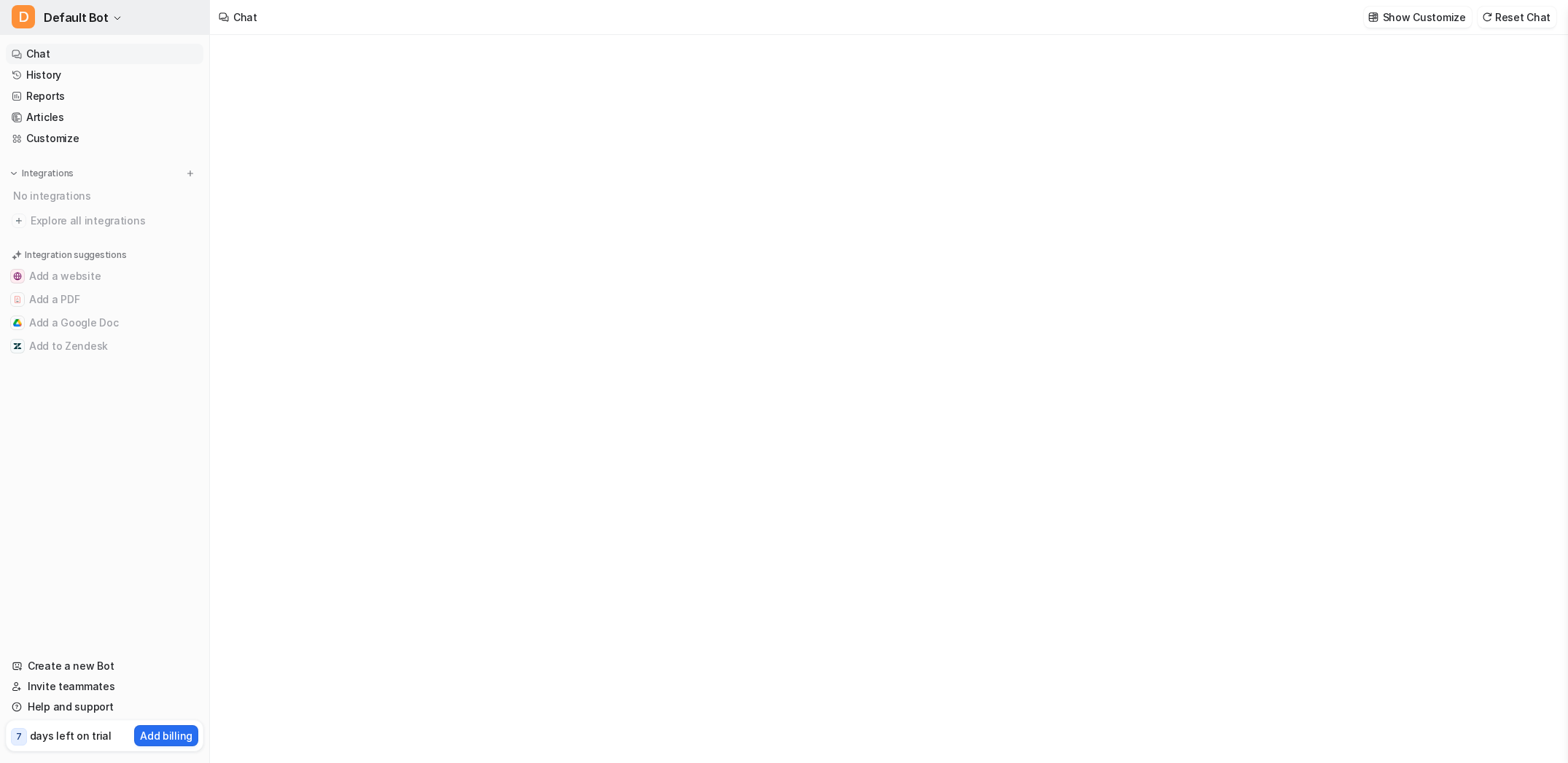
click at [104, 19] on button "D Default Bot" at bounding box center [105, 18] width 209 height 35
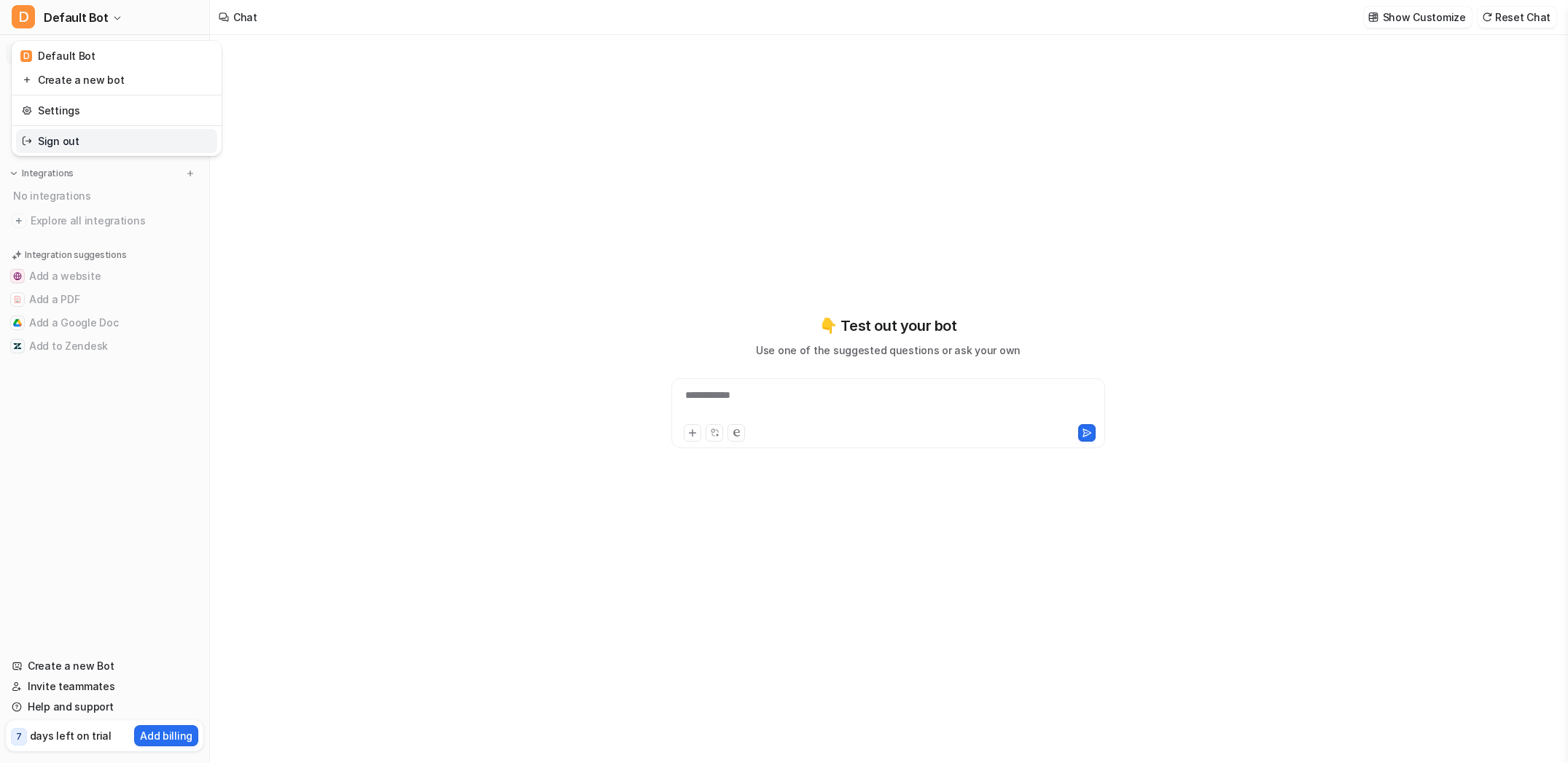
click at [61, 141] on link "Sign out" at bounding box center [116, 141] width 201 height 24
click at [99, 21] on span "Default Bot" at bounding box center [76, 18] width 65 height 21
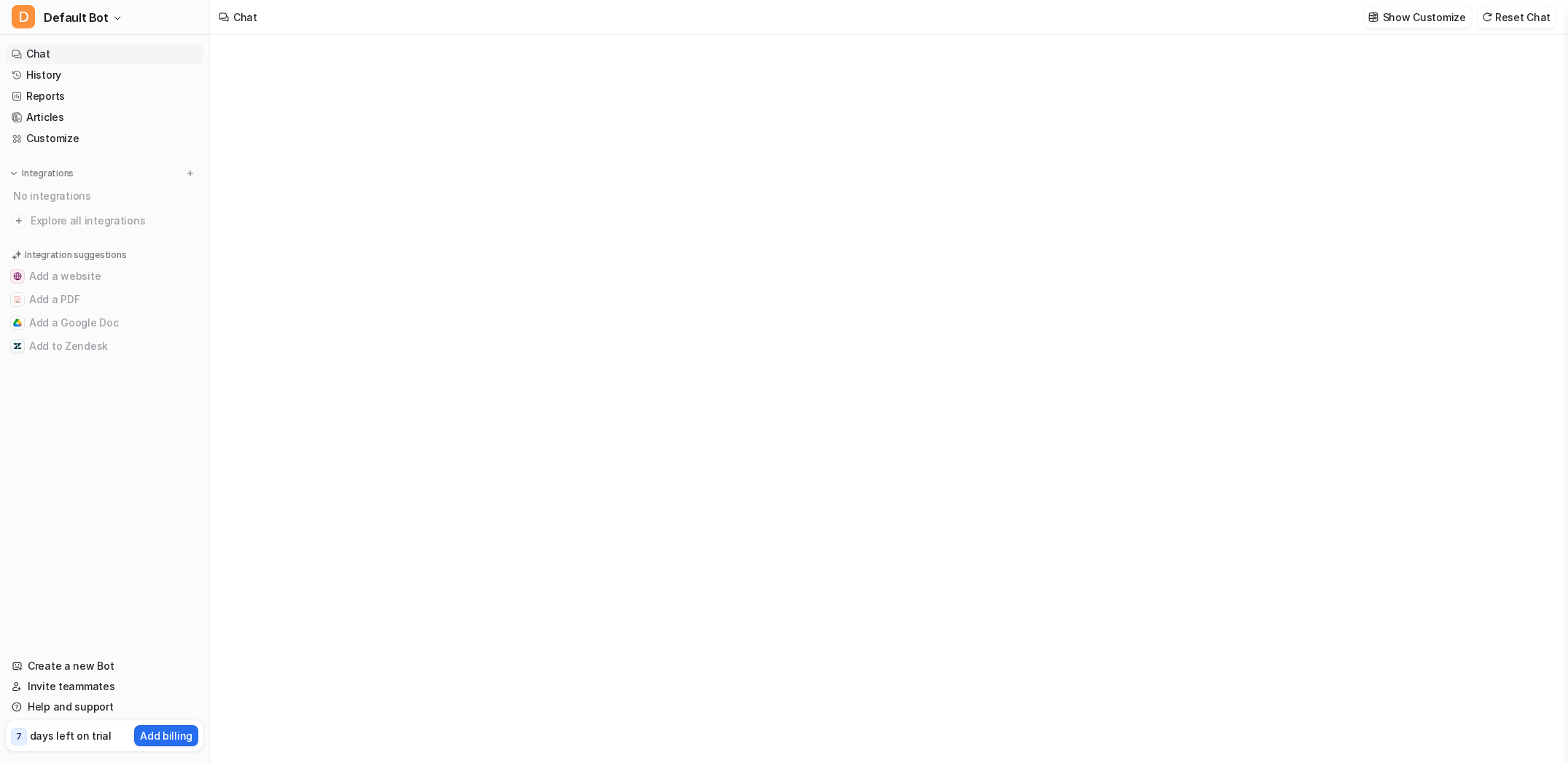
type textarea "**********"
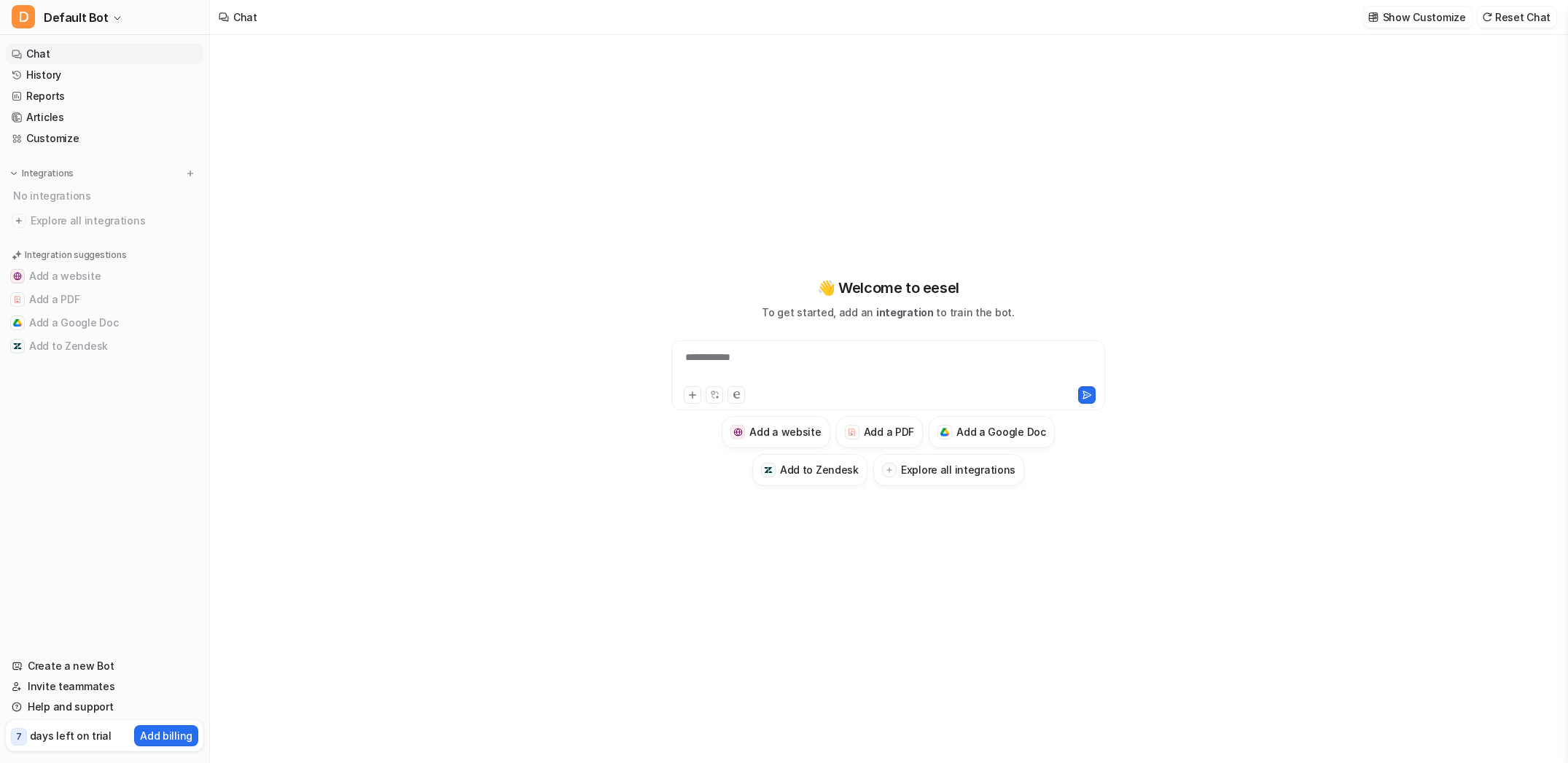
click at [1407, 161] on div "**********" at bounding box center [888, 399] width 1357 height 728
click at [1435, 15] on p "Show Customize" at bounding box center [1424, 17] width 83 height 15
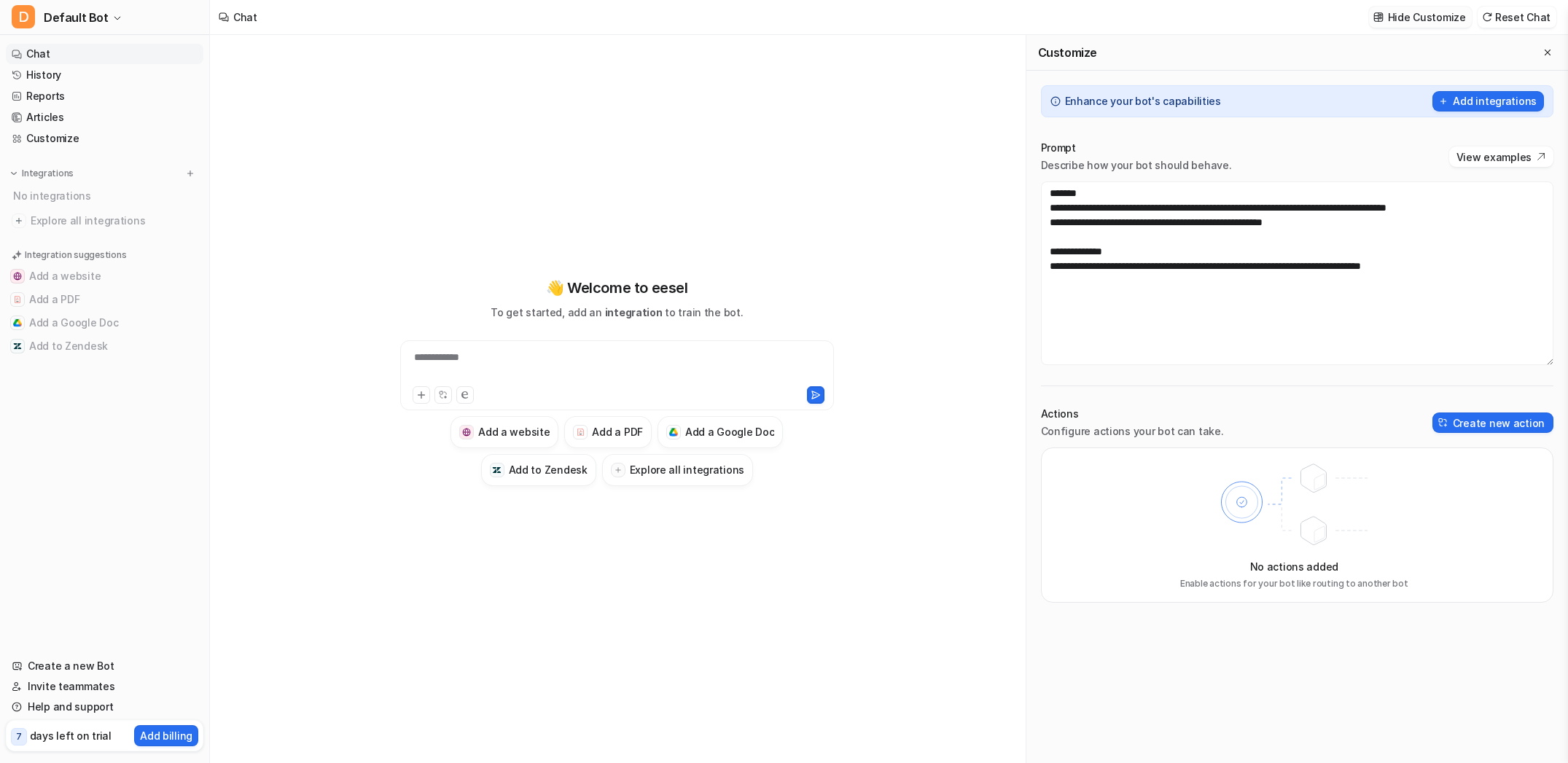
click at [1435, 15] on p "Hide Customize" at bounding box center [1427, 17] width 78 height 15
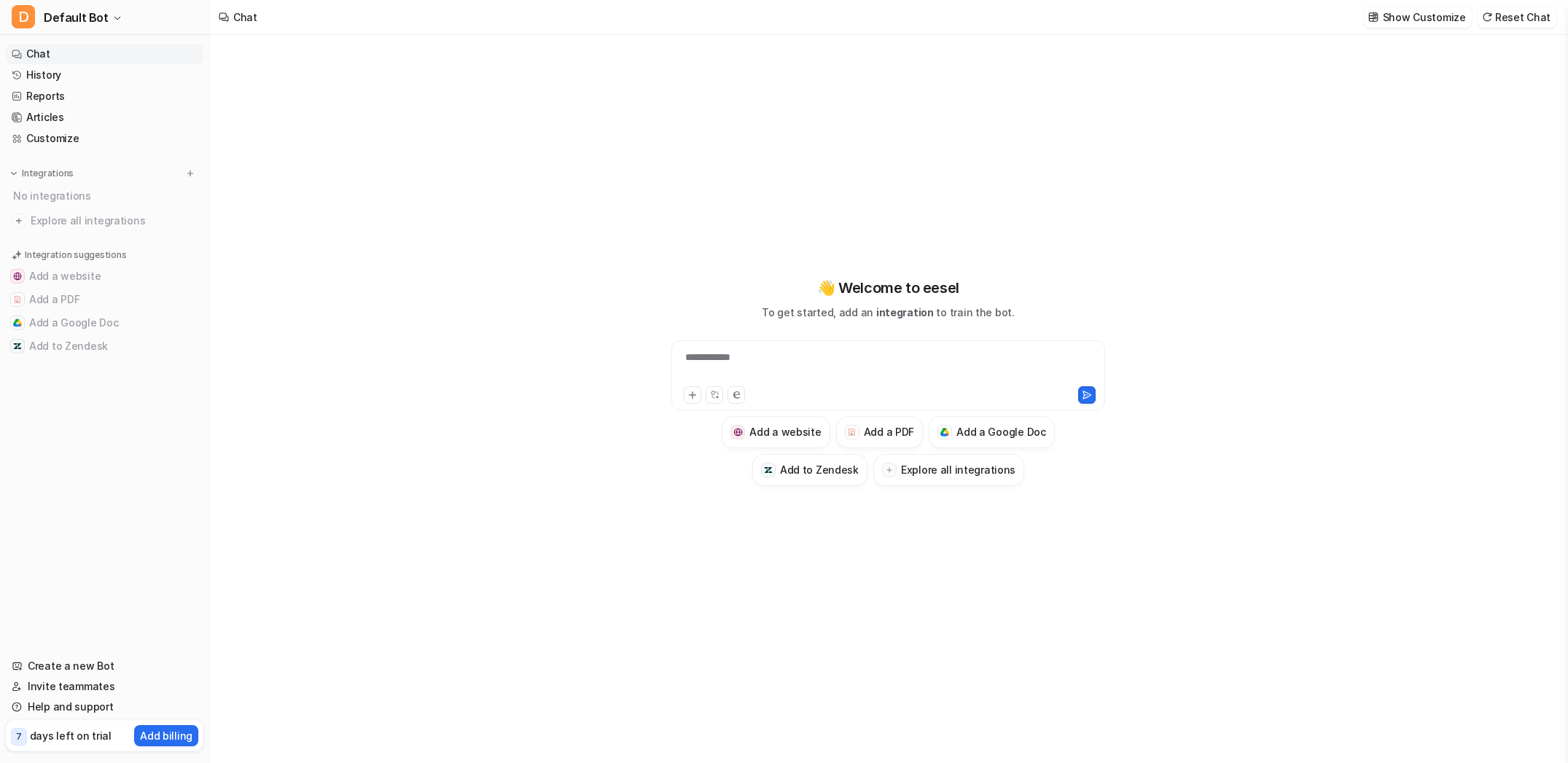
click at [1457, 134] on div "**********" at bounding box center [888, 399] width 1357 height 728
click at [22, 18] on span "D" at bounding box center [24, 17] width 24 height 24
drag, startPoint x: 22, startPoint y: 18, endPoint x: 50, endPoint y: 13, distance: 28.4
click at [23, 18] on span "D" at bounding box center [24, 17] width 24 height 24
click at [773, 404] on div "**********" at bounding box center [888, 375] width 434 height 70
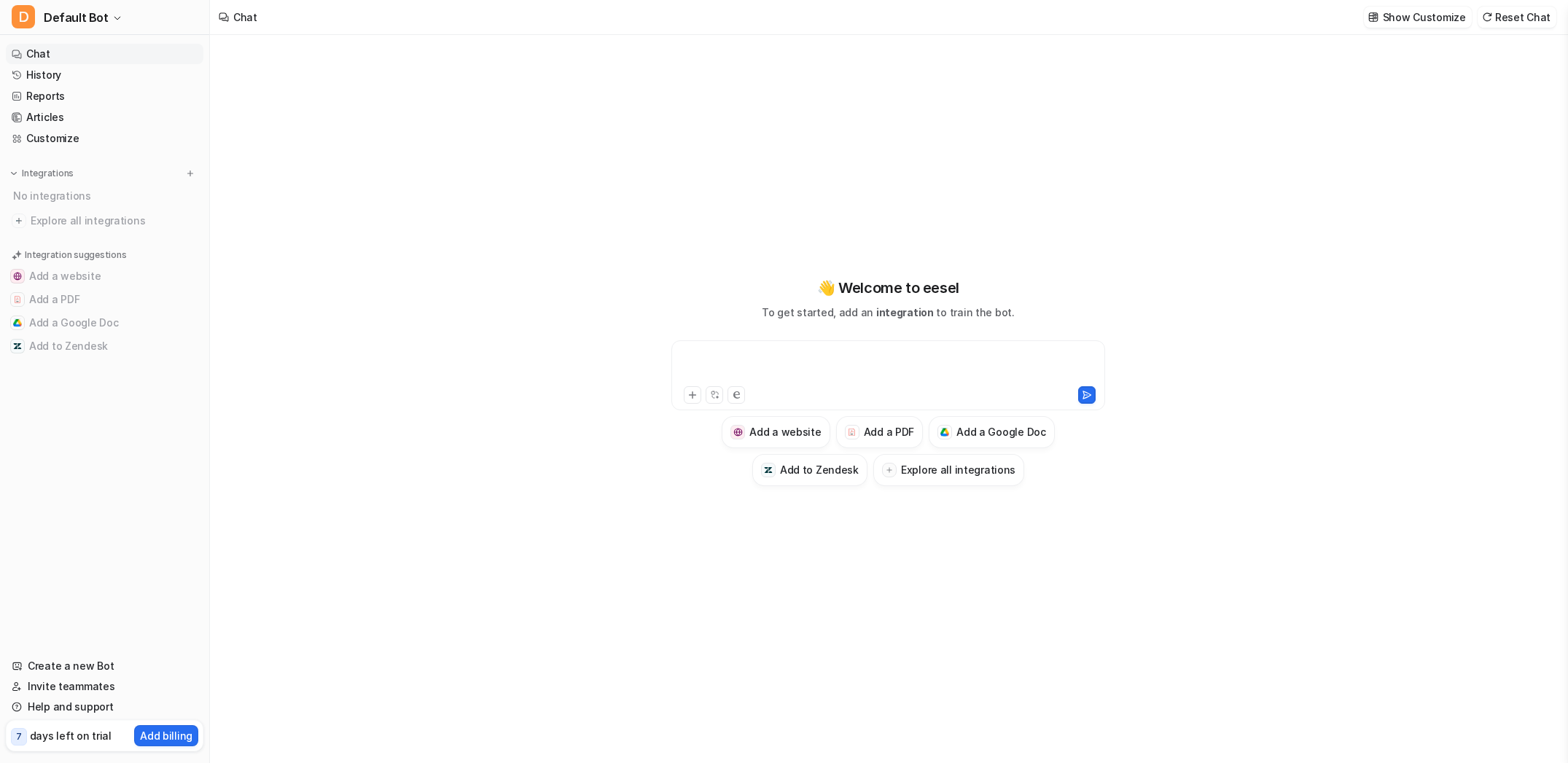
click at [774, 354] on div at bounding box center [888, 367] width 426 height 34
click at [108, 6] on button "D Default Bot" at bounding box center [105, 18] width 209 height 35
click at [87, 119] on link "Settings" at bounding box center [116, 110] width 201 height 24
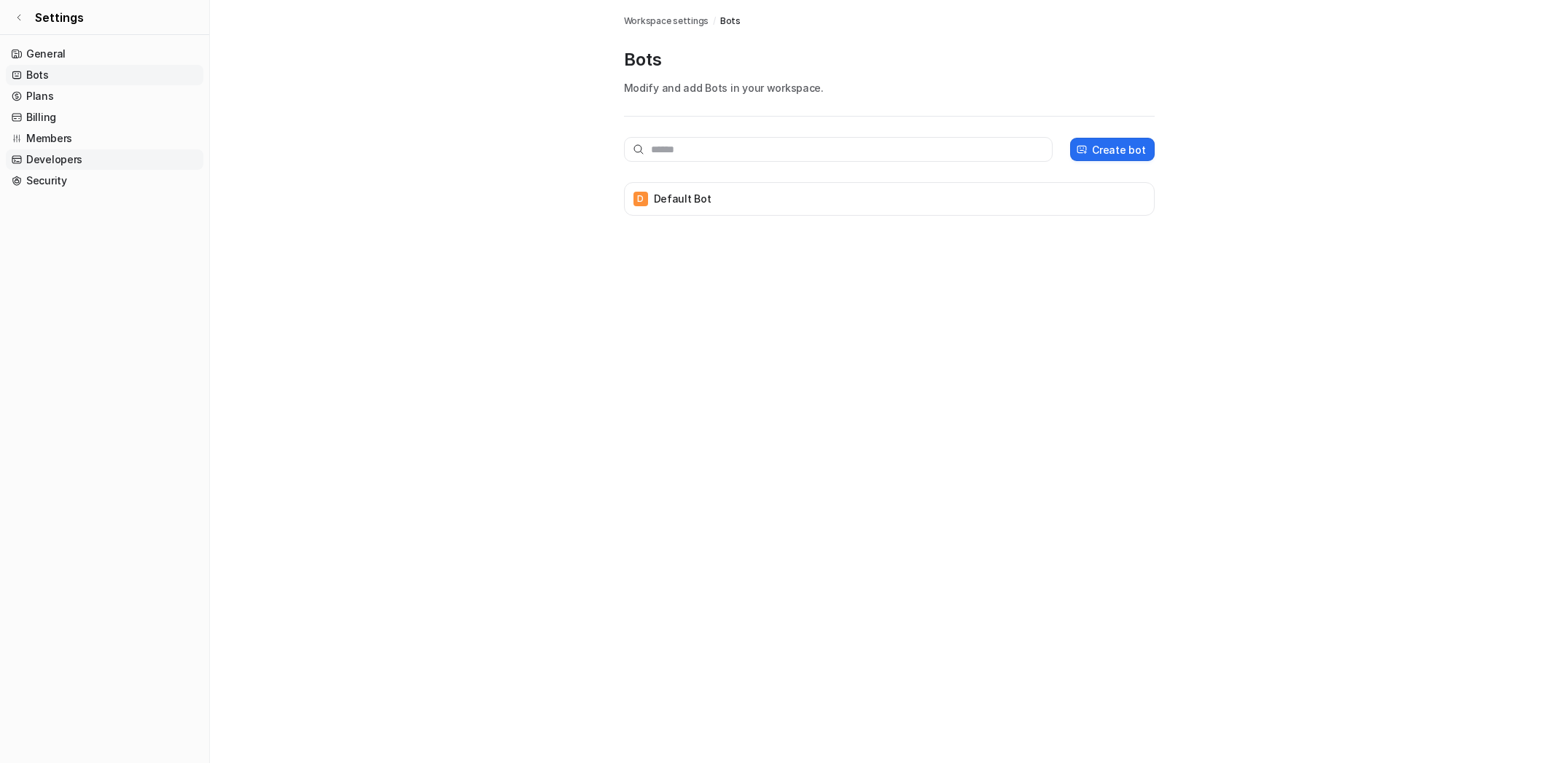
click at [71, 168] on link "Developers" at bounding box center [105, 160] width 197 height 21
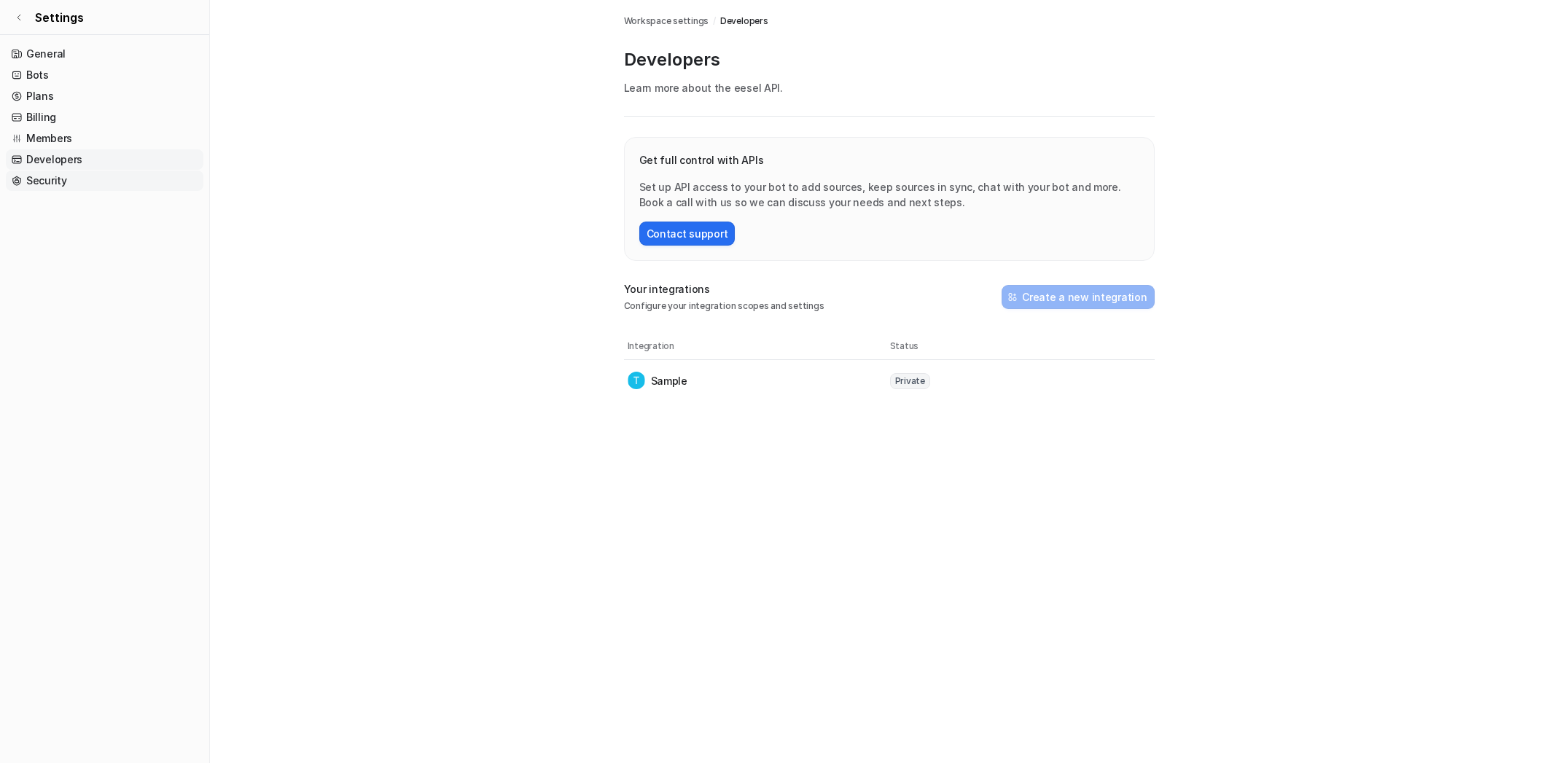
click at [60, 178] on link "Security" at bounding box center [105, 181] width 197 height 21
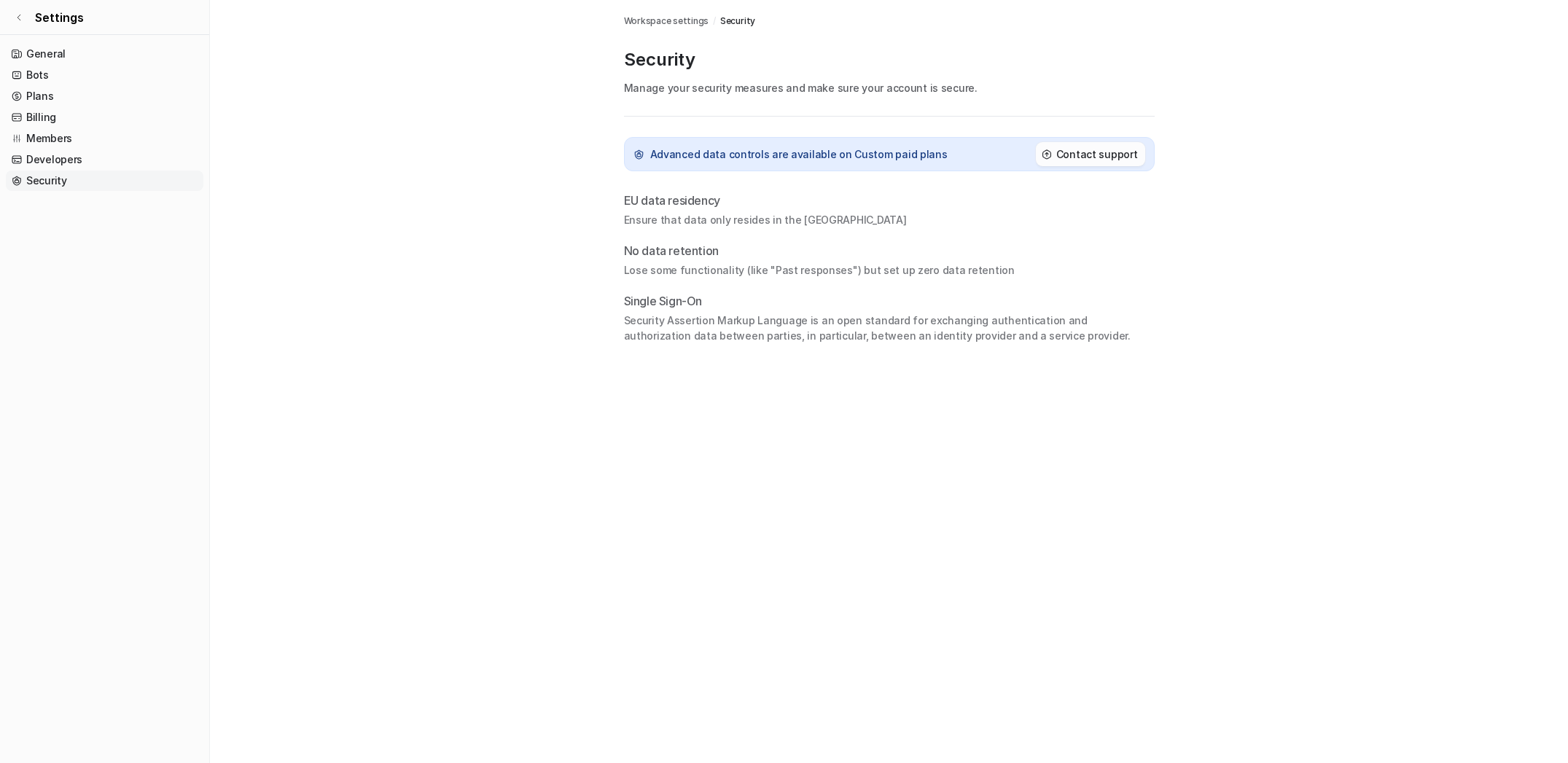
click at [1114, 164] on button "Contact support" at bounding box center [1091, 154] width 109 height 24
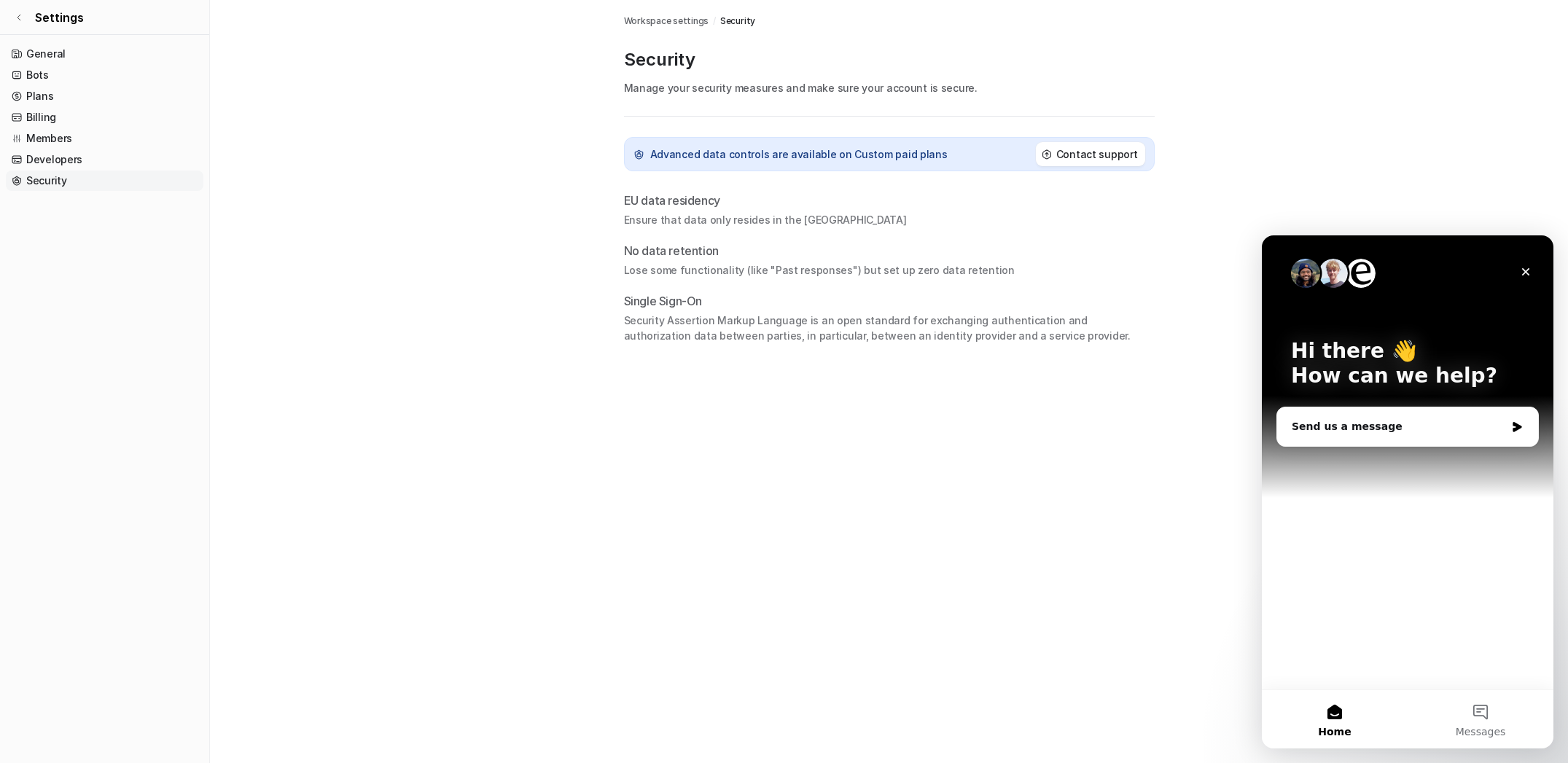
click at [1371, 278] on img "Intercom messenger" at bounding box center [1361, 273] width 29 height 29
click at [1328, 275] on img "Intercom messenger" at bounding box center [1334, 273] width 29 height 29
drag, startPoint x: 1291, startPoint y: 275, endPoint x: 1323, endPoint y: 402, distance: 131.0
click at [1291, 277] on img "Intercom messenger" at bounding box center [1306, 273] width 29 height 29
click at [1326, 407] on div "Send us a message" at bounding box center [1407, 426] width 262 height 40
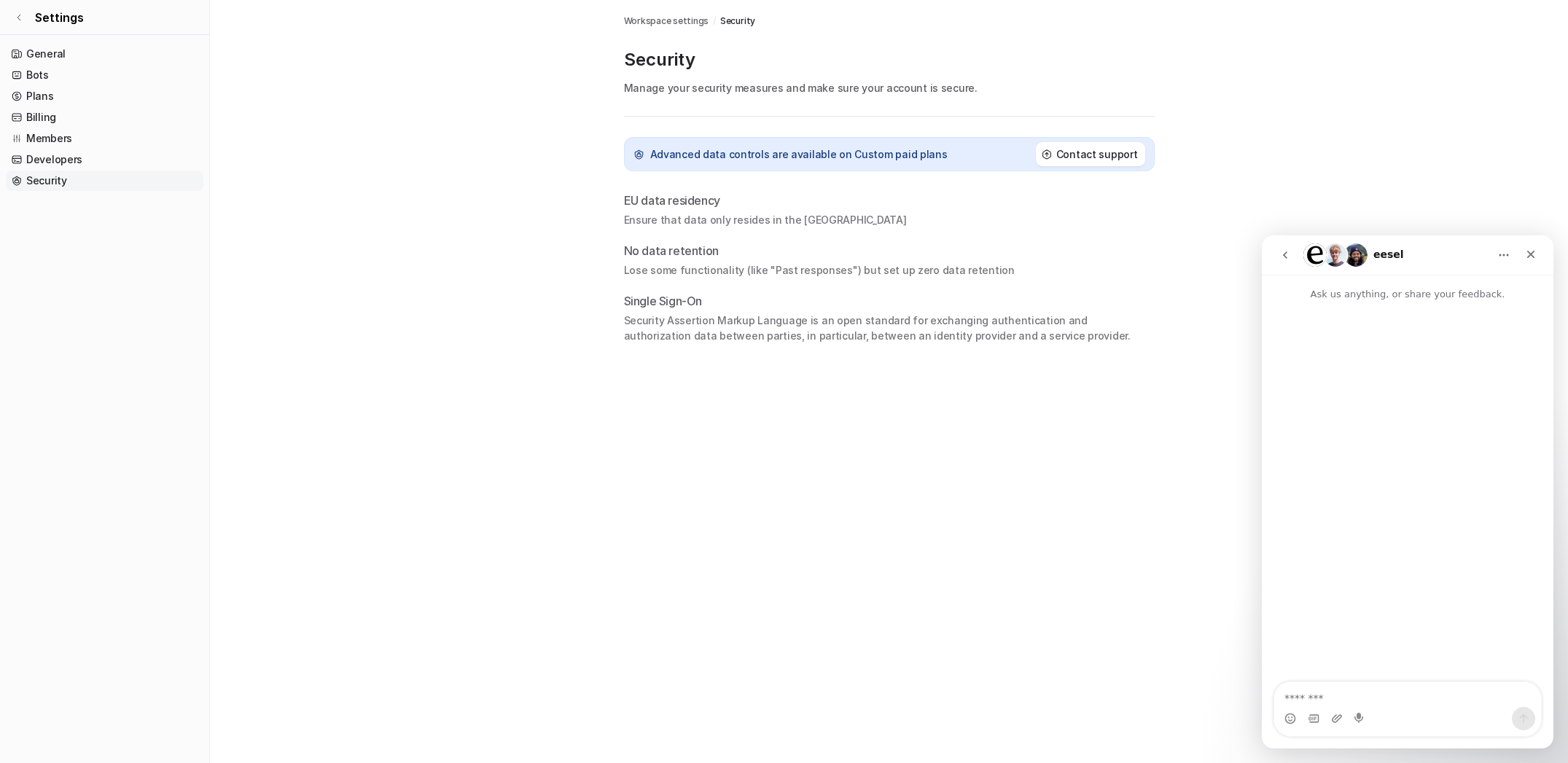
click at [1313, 443] on div "Intercom messenger" at bounding box center [1407, 493] width 292 height 382
click at [1501, 256] on icon "Home" at bounding box center [1504, 256] width 12 height 12
click at [1467, 303] on div "Expand window" at bounding box center [1463, 292] width 121 height 30
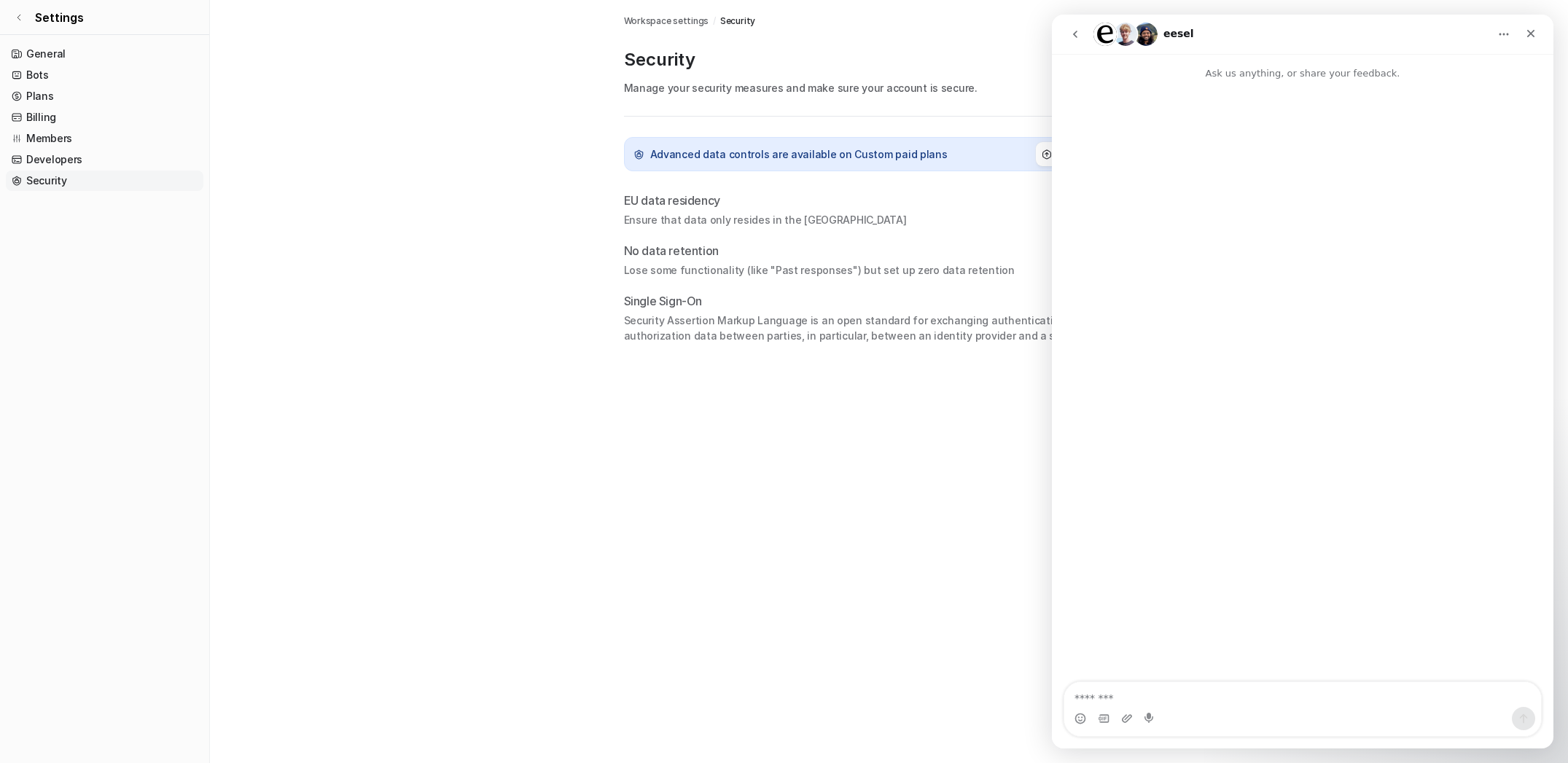
click at [1497, 44] on button "Home" at bounding box center [1504, 35] width 28 height 28
click at [1472, 68] on div "Collapse window" at bounding box center [1470, 71] width 85 height 15
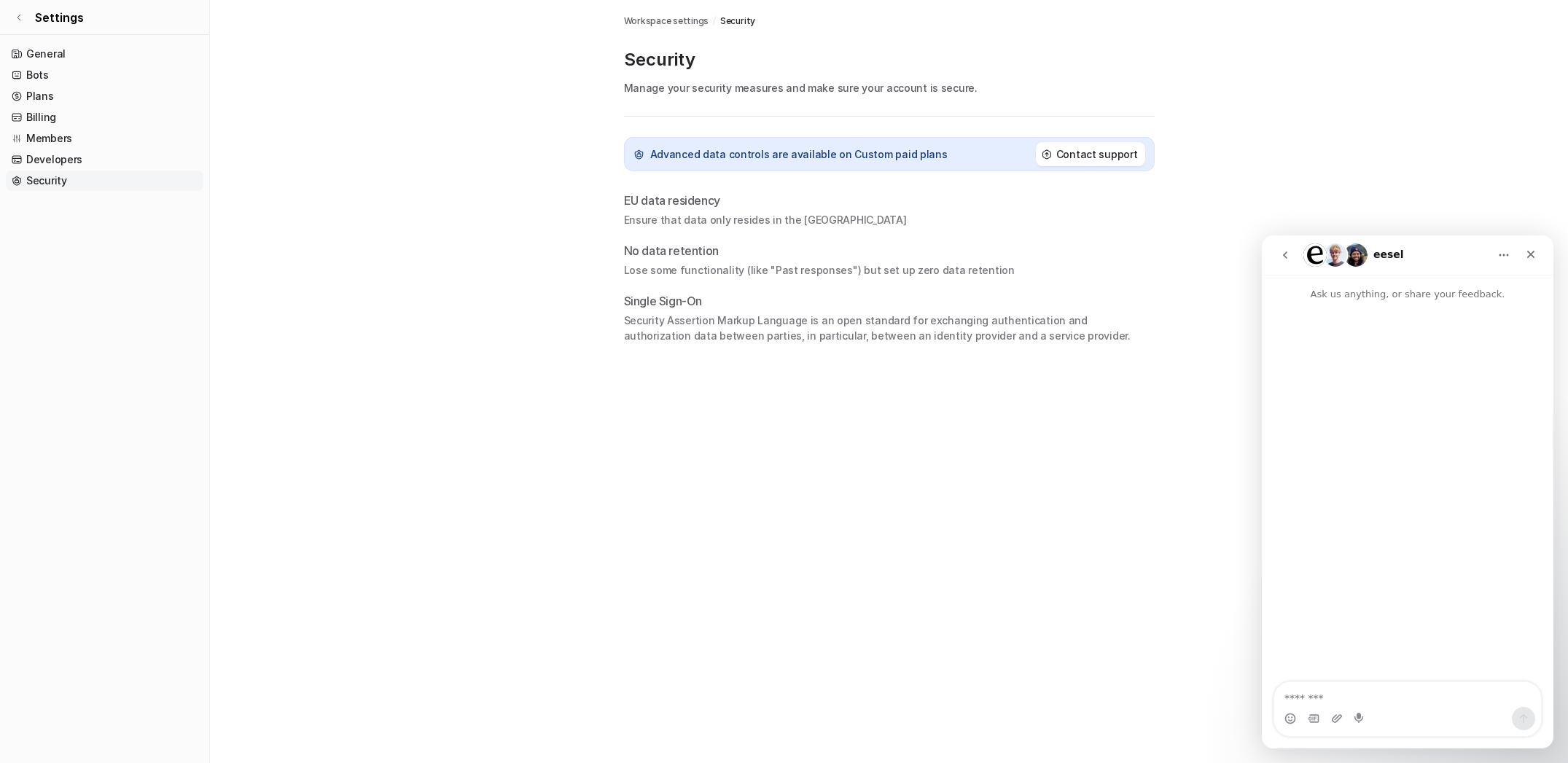
click at [1295, 259] on button "go back" at bounding box center [1285, 256] width 28 height 28
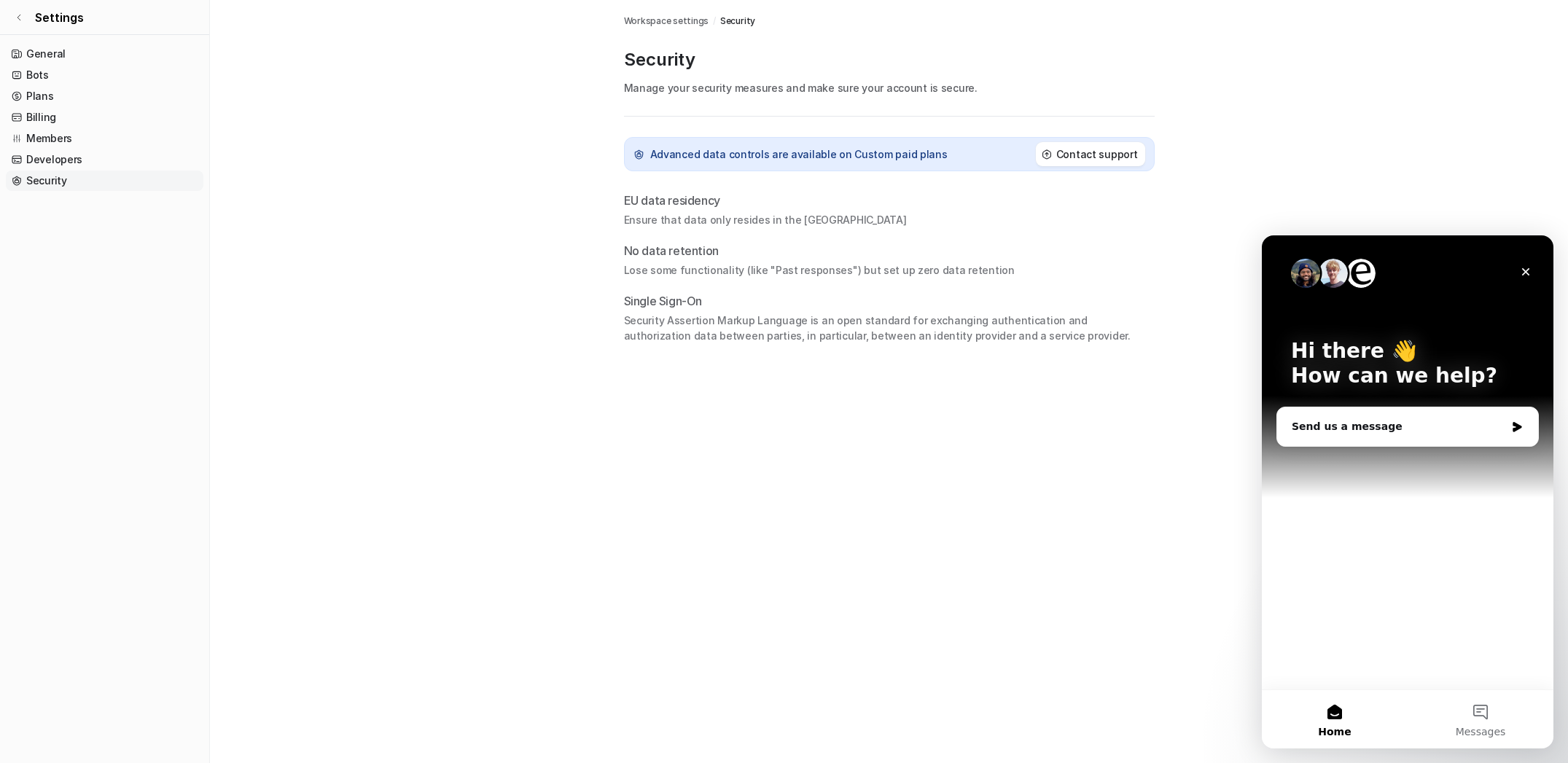
click at [1402, 572] on div "Hi there 👋 How can we help? Send us a message" at bounding box center [1407, 463] width 292 height 454
click at [1467, 720] on button "Messages" at bounding box center [1480, 719] width 146 height 58
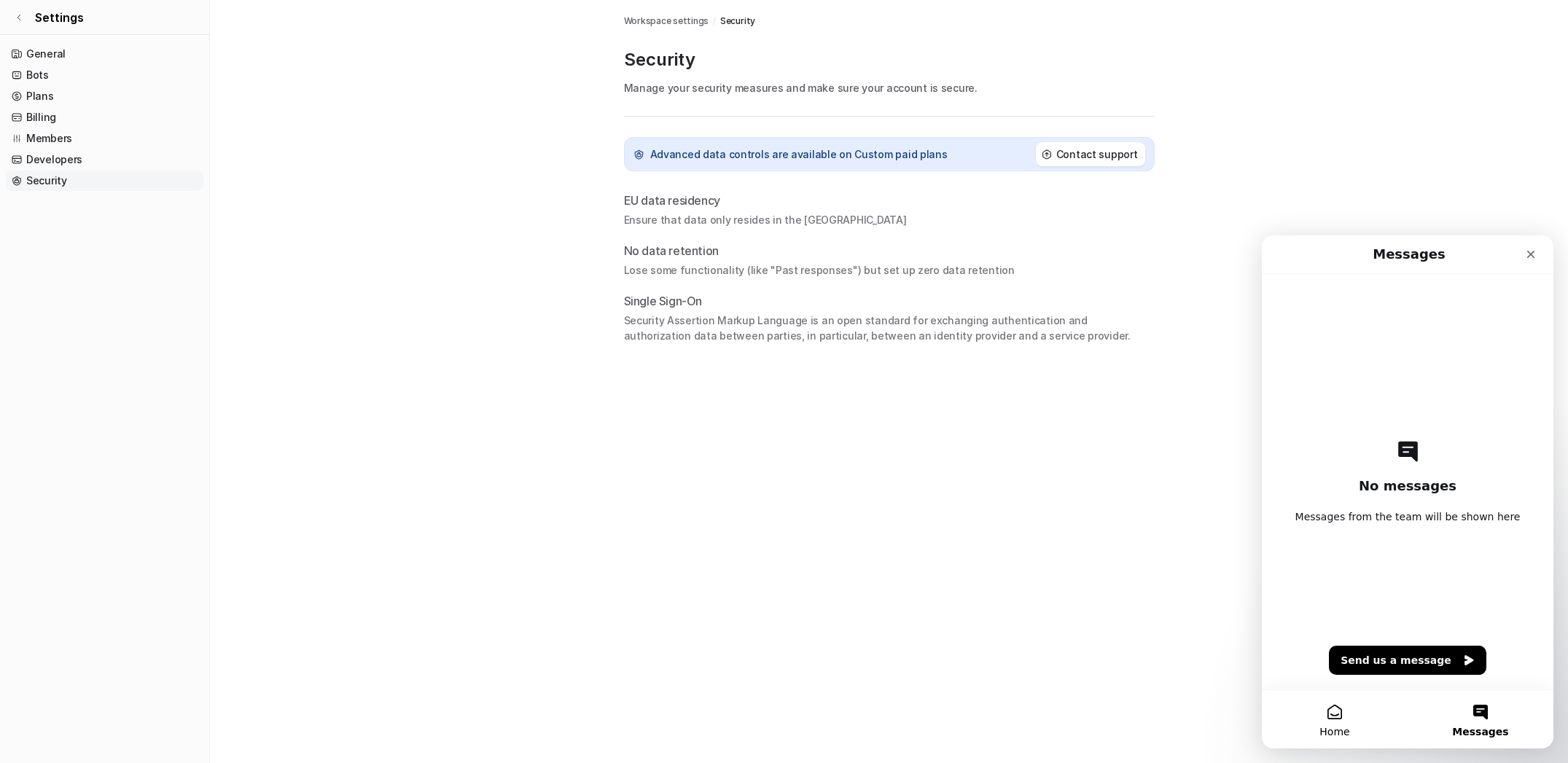
click at [1357, 732] on button "Home" at bounding box center [1335, 719] width 146 height 58
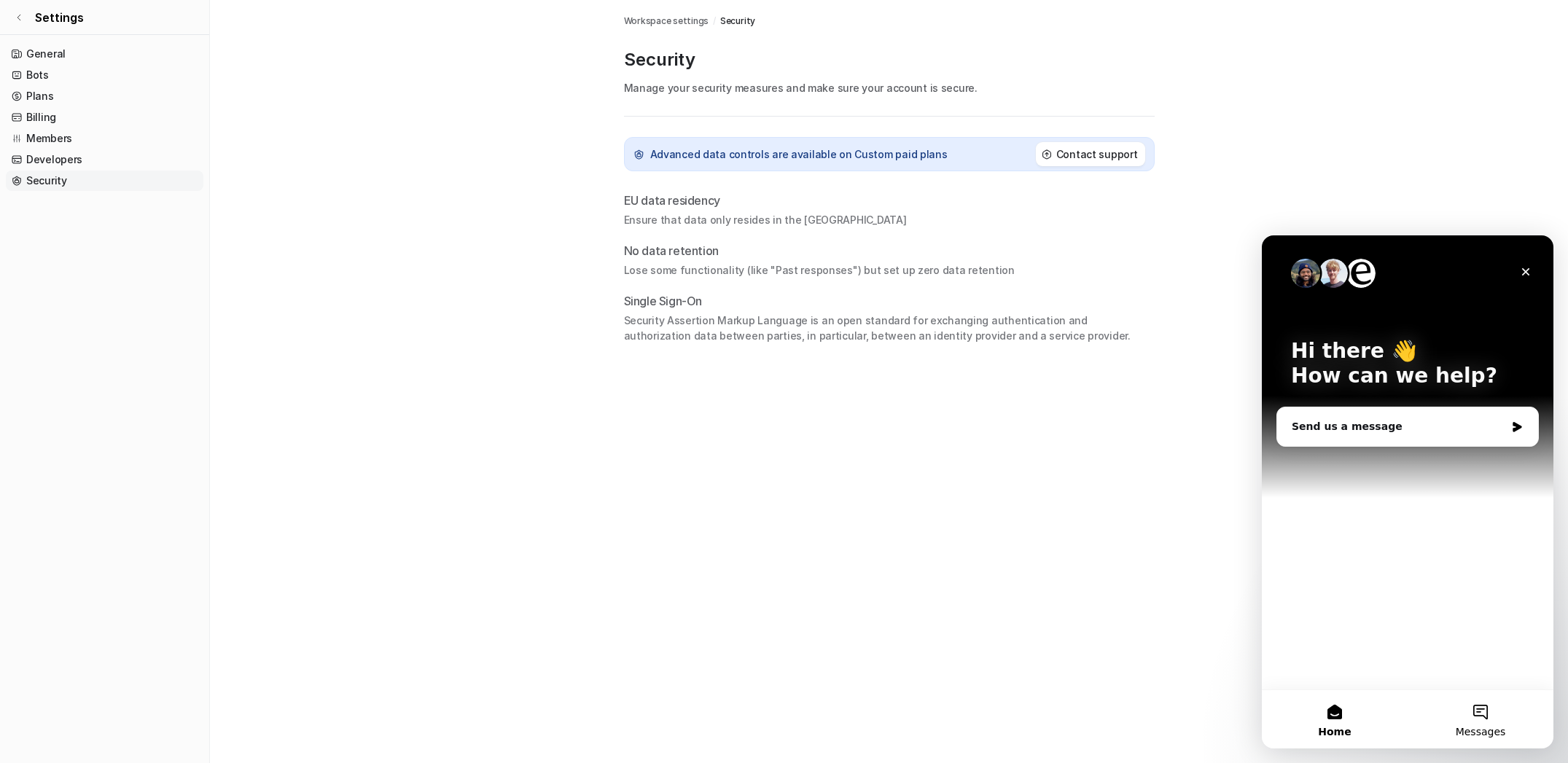
click at [1463, 730] on span "Messages" at bounding box center [1481, 732] width 50 height 10
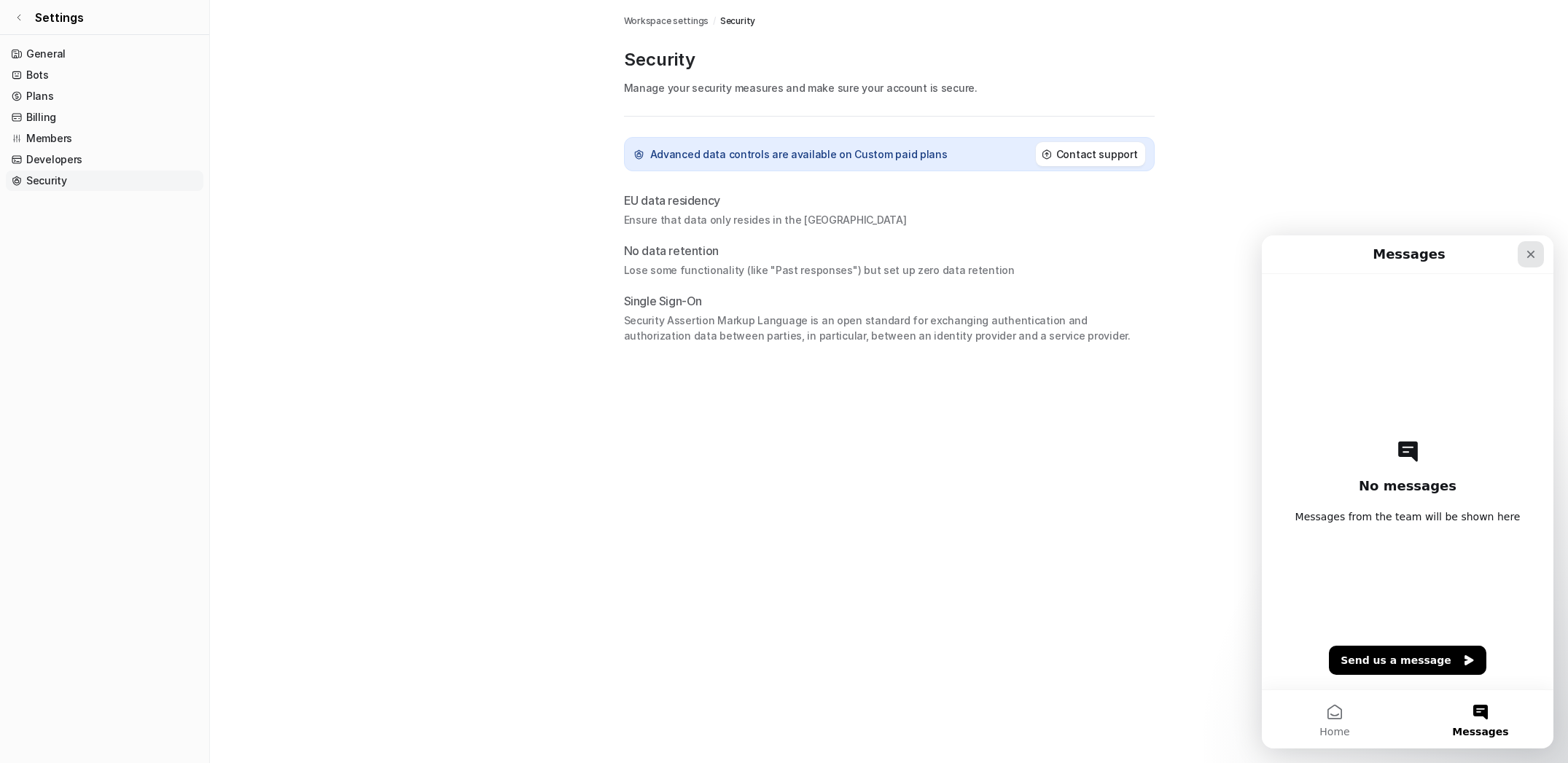
click at [1537, 253] on icon "Close" at bounding box center [1531, 255] width 12 height 12
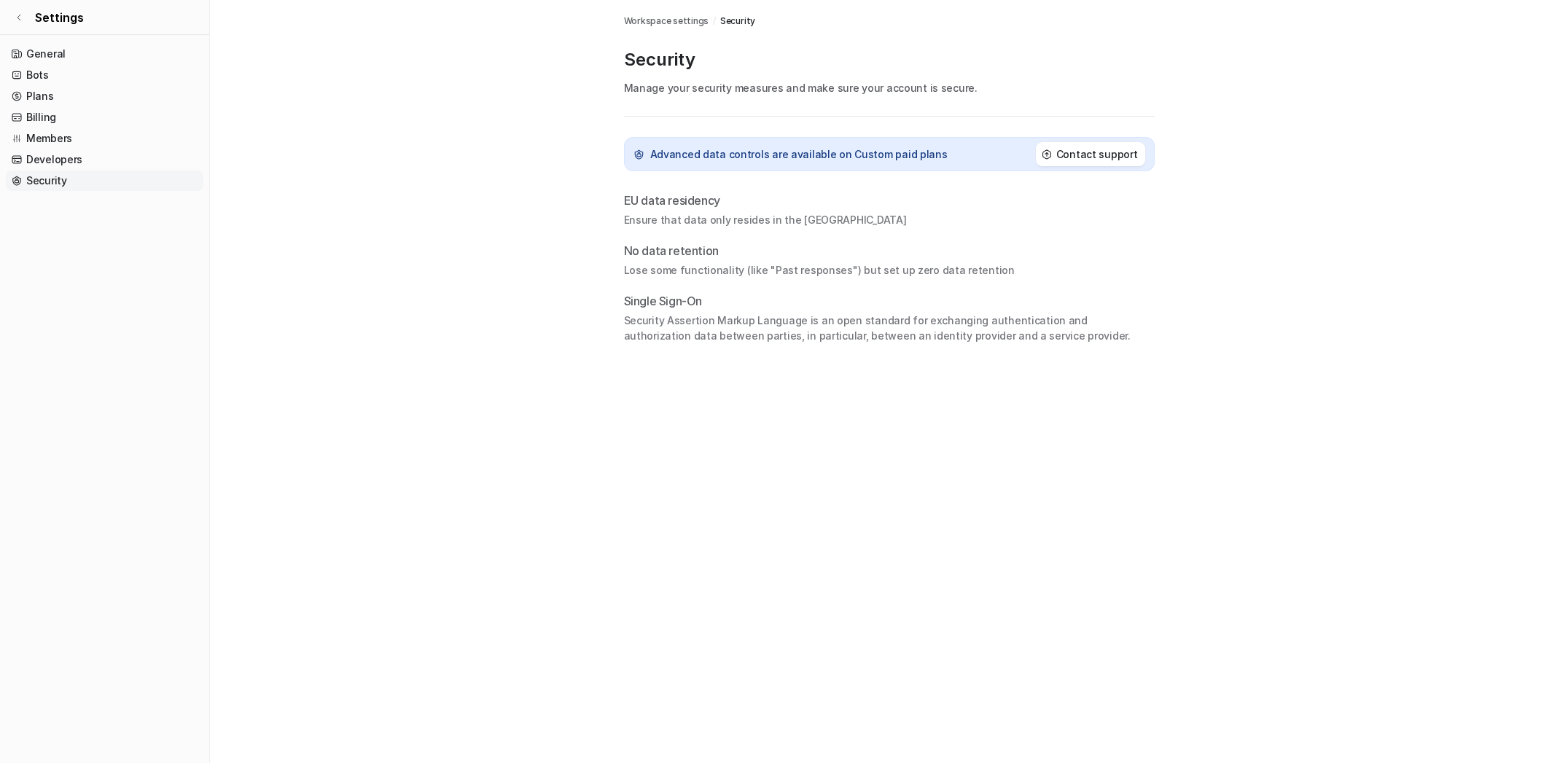
click at [1418, 41] on main "Workspace settings / Security Security Manage your security measures and make s…" at bounding box center [889, 172] width 1358 height 343
